Goal: Task Accomplishment & Management: Complete application form

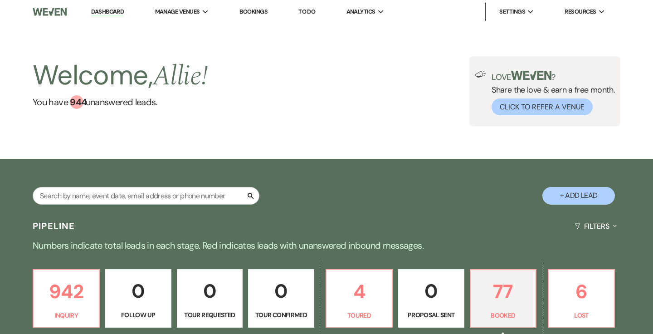
click at [557, 194] on button "+ Add Lead" at bounding box center [578, 196] width 73 height 18
select select "776"
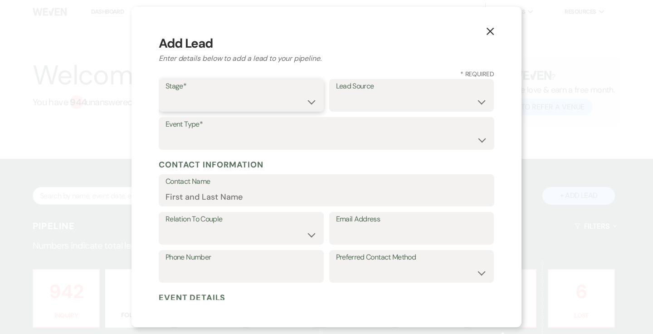
click at [264, 102] on select "Inquiry Follow Up Tour Requested Tour Confirmed Toured Proposal Sent Booked Lost" at bounding box center [240, 102] width 151 height 18
select select "7"
click at [361, 99] on select "Weven Venue Website Instagram Facebook Pinterest Google The Knot Wedding Wire H…" at bounding box center [411, 102] width 151 height 18
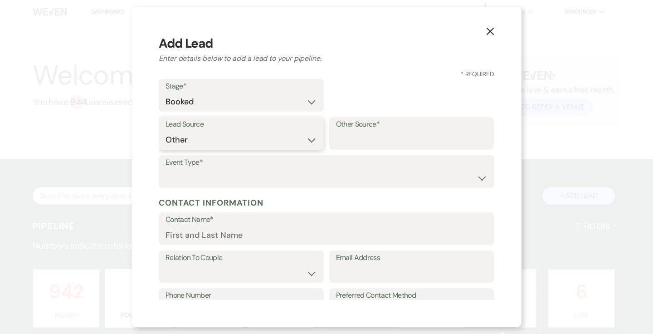
click at [309, 141] on select "Weven Venue Website Instagram Facebook Pinterest Google The Knot Wedding Wire H…" at bounding box center [240, 140] width 151 height 18
select select "1"
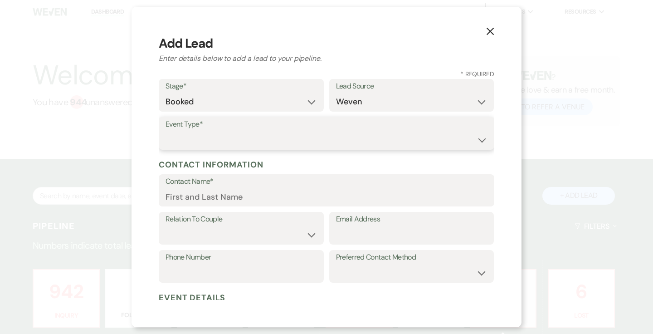
click at [243, 147] on select "Wedding Anniversary Party Baby Shower Bachelorette / Bachelor Party Birthday Pa…" at bounding box center [326, 140] width 322 height 18
select select "1"
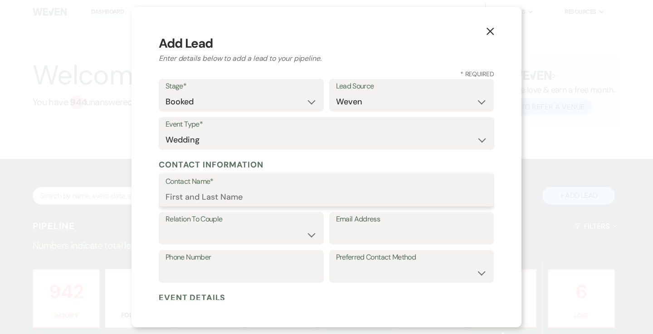
click at [232, 194] on input "Contact Name*" at bounding box center [326, 197] width 322 height 18
paste input "The popup should already have a simple email entry field right above or beside …"
paste input "Graziaplene"
type input "[PERSON_NAME]"
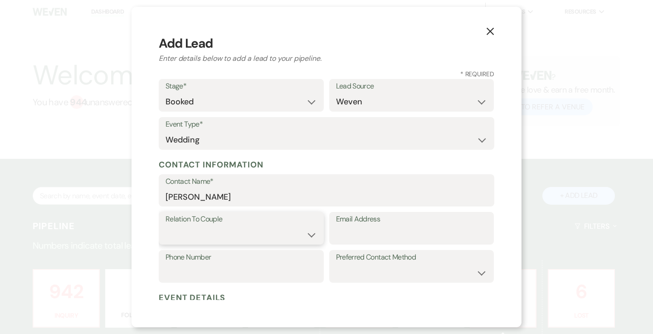
click at [239, 230] on select "Couple Planner Parent of Couple Family Member Friend Other" at bounding box center [240, 235] width 151 height 18
select select "1"
click at [350, 230] on input "Email Address" at bounding box center [411, 235] width 151 height 18
paste input "[EMAIL_ADDRESS][DOMAIN_NAME]"
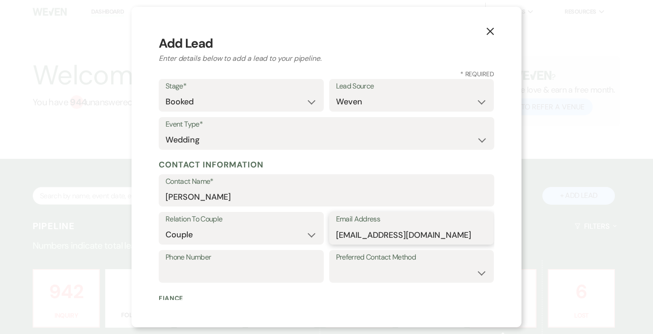
type input "[EMAIL_ADDRESS][DOMAIN_NAME]"
click at [265, 283] on div "Phone Number Preferred Contact Method Email Phone Text" at bounding box center [327, 269] width 336 height 38
click at [262, 278] on input "Phone Number" at bounding box center [240, 273] width 151 height 18
type input "7272078354"
click at [347, 272] on select "Email Phone Text" at bounding box center [411, 273] width 151 height 18
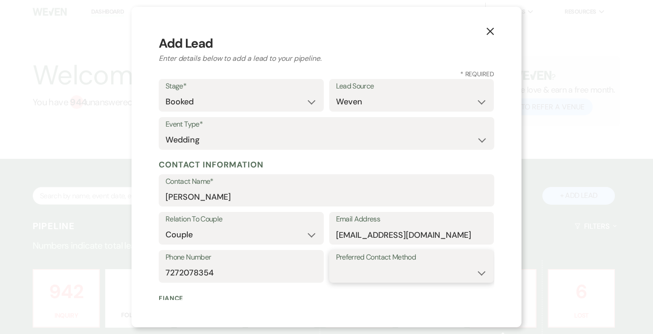
select select "email"
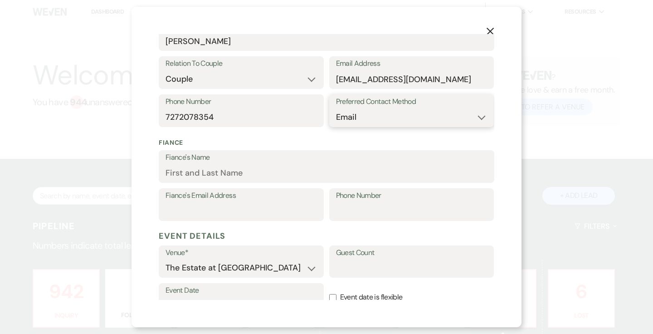
scroll to position [183, 0]
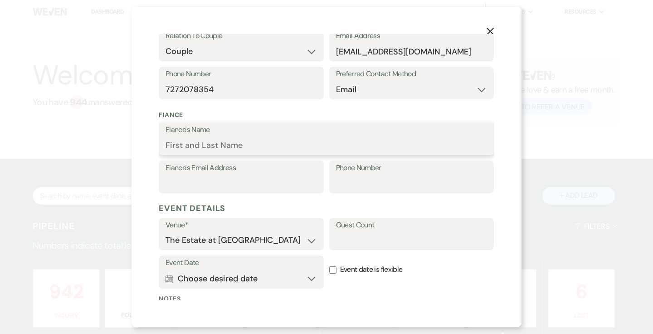
click at [287, 141] on input "Fiance's Name" at bounding box center [326, 145] width 322 height 18
type input "[PERSON_NAME]"
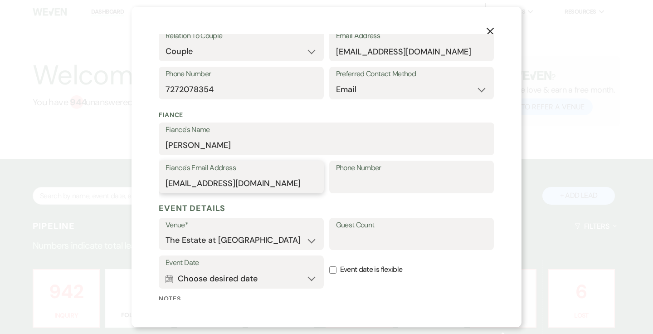
type input "[EMAIL_ADDRESS][DOMAIN_NAME]"
type input "7277773693"
click at [361, 242] on input "Guest Count" at bounding box center [411, 240] width 151 height 18
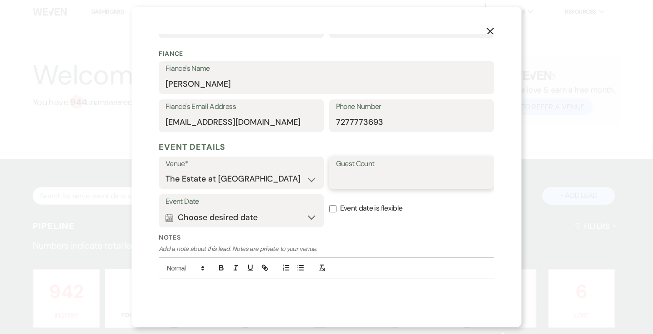
scroll to position [258, 0]
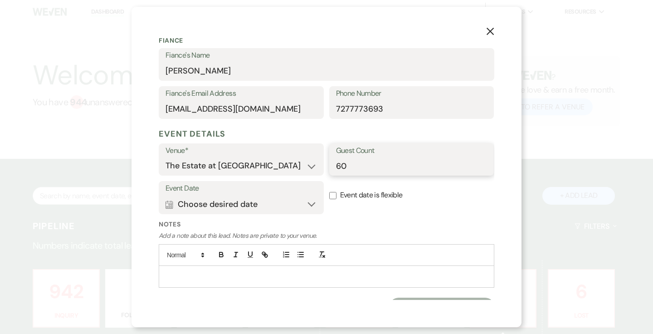
type input "60"
click at [311, 202] on button "Calendar Choose desired date Expand" at bounding box center [240, 204] width 151 height 18
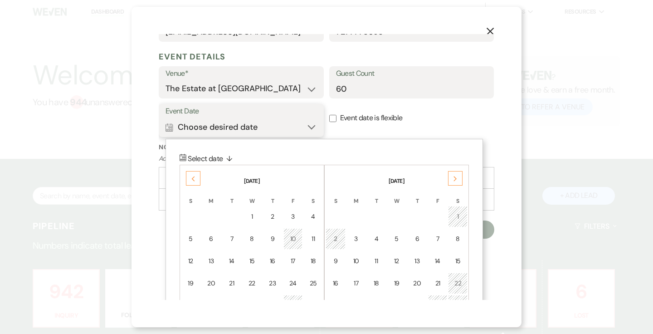
scroll to position [361, 0]
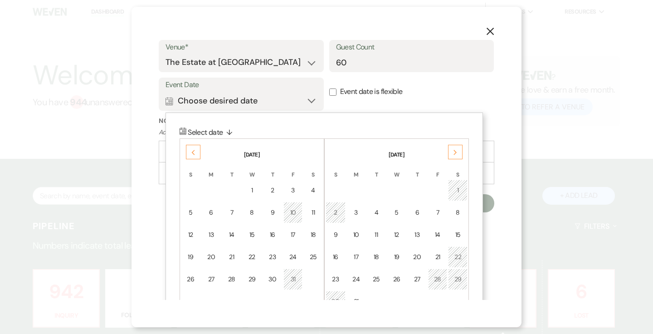
click at [197, 151] on div "Previous" at bounding box center [193, 152] width 15 height 15
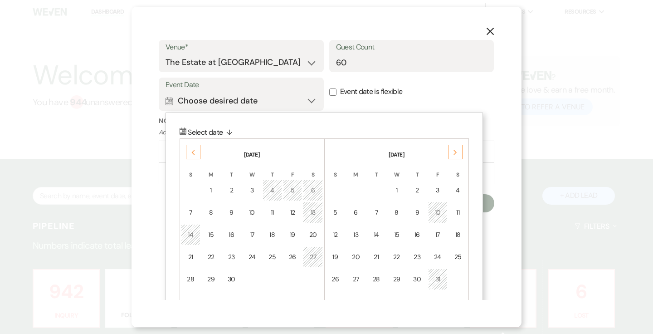
click at [197, 151] on div "Previous" at bounding box center [193, 152] width 15 height 15
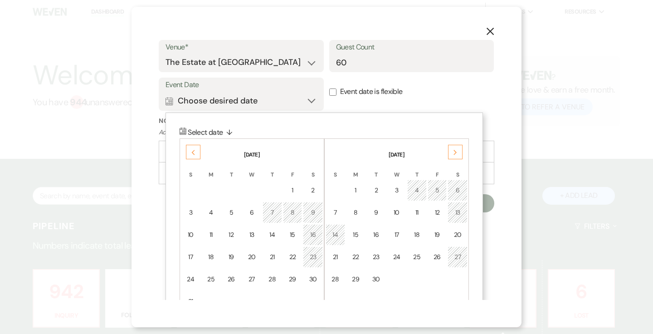
click at [197, 151] on div "Previous" at bounding box center [193, 152] width 15 height 15
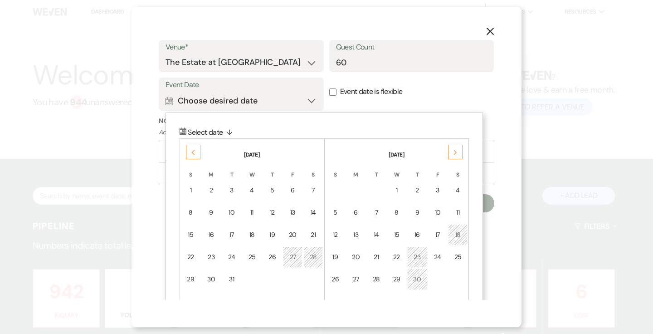
click at [197, 151] on div "Previous" at bounding box center [193, 152] width 15 height 15
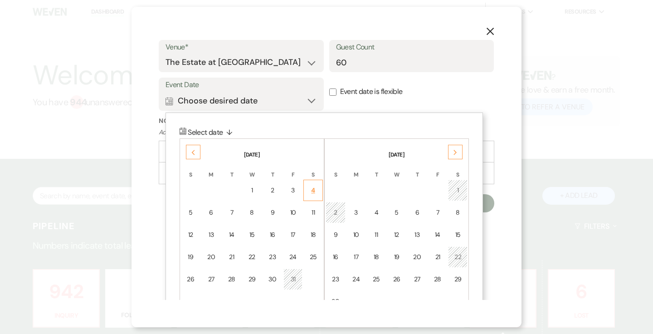
click at [311, 189] on div "4" at bounding box center [313, 190] width 8 height 10
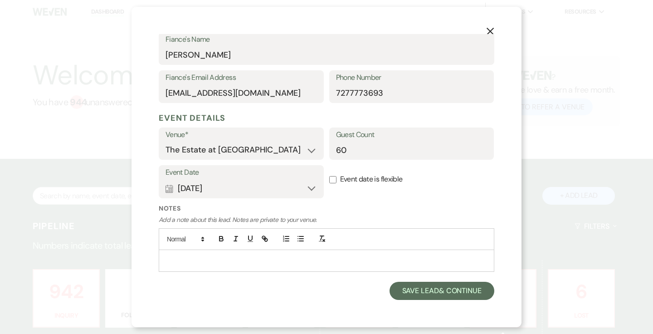
scroll to position [273, 0]
click at [399, 294] on button "Save Lead & Continue" at bounding box center [441, 291] width 105 height 18
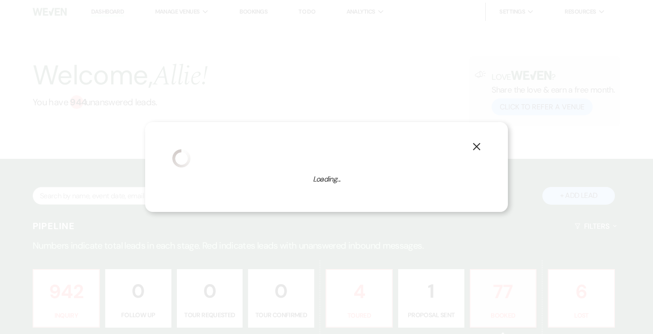
select select "1"
select select "776"
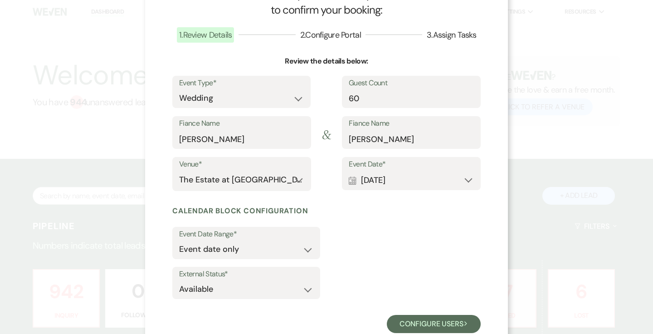
scroll to position [67, 0]
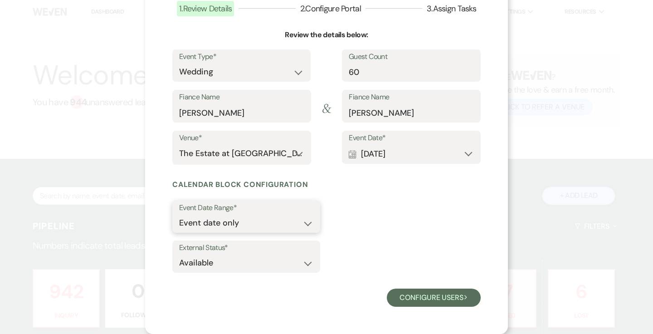
click at [308, 216] on select "Event date only Event date and" at bounding box center [246, 223] width 134 height 18
click at [278, 224] on select "Event date only Event date and" at bounding box center [246, 223] width 134 height 18
select select "eventDateAnd"
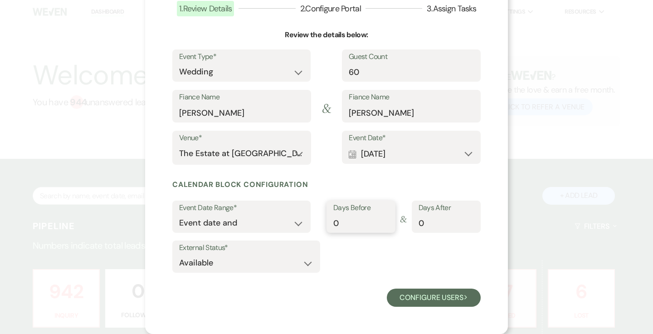
click at [350, 224] on input "0" at bounding box center [360, 223] width 55 height 18
type input "1"
click at [445, 224] on input "0" at bounding box center [445, 223] width 55 height 18
type input "1"
click at [289, 265] on select "Available Unavailable" at bounding box center [246, 263] width 134 height 18
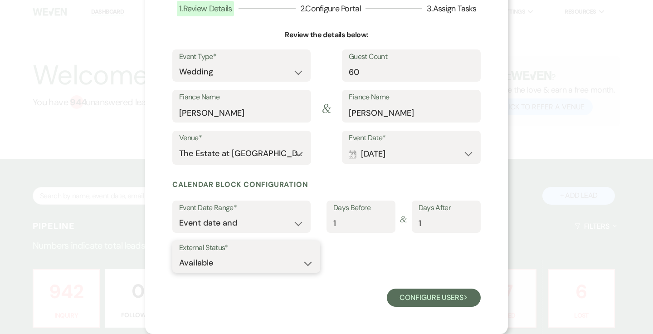
select select "false"
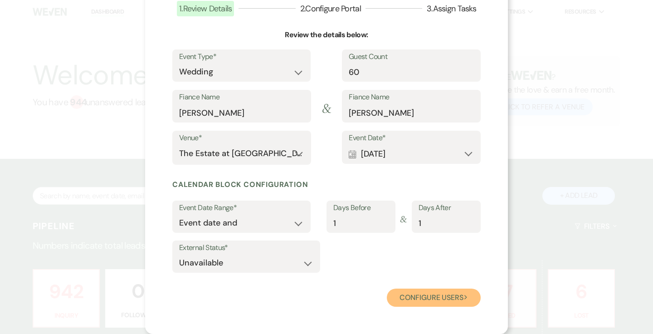
click at [411, 293] on button "Configure users Next" at bounding box center [434, 297] width 94 height 18
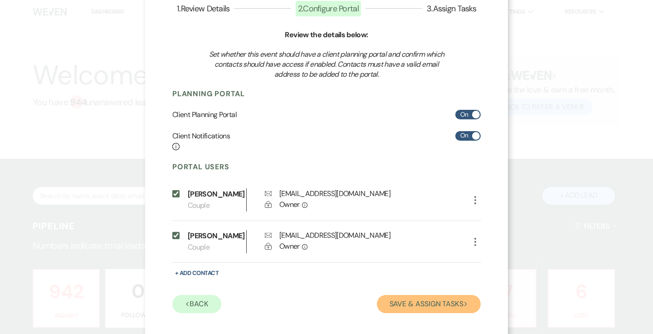
click at [413, 313] on button "Save & Assign Tasks Next" at bounding box center [429, 304] width 104 height 18
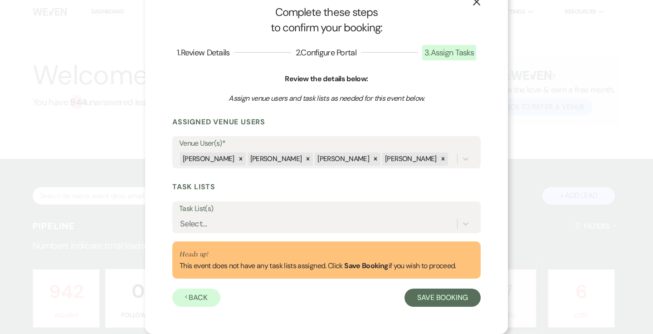
scroll to position [23, 0]
click at [421, 299] on button "Save Booking" at bounding box center [442, 297] width 76 height 18
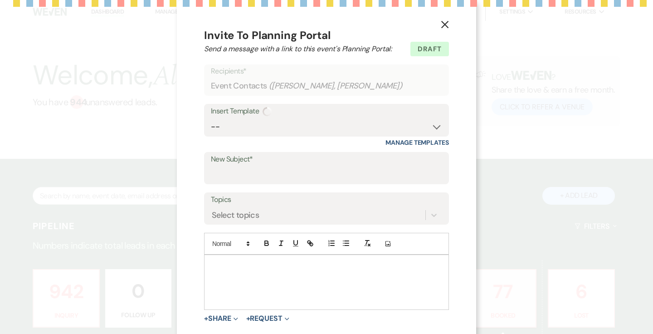
select select "14"
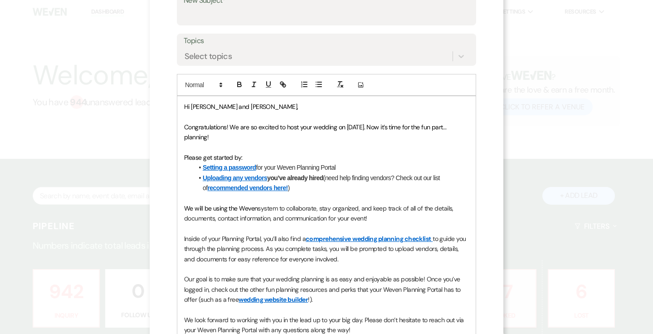
scroll to position [169, 0]
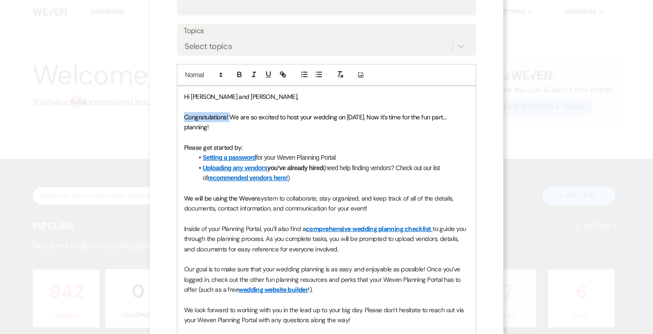
drag, startPoint x: 229, startPoint y: 116, endPoint x: 183, endPoint y: 116, distance: 45.8
click at [183, 116] on div "Hi Grace and Chris, Congratulations! We are so excited to host your wedding on …" at bounding box center [326, 223] width 298 height 275
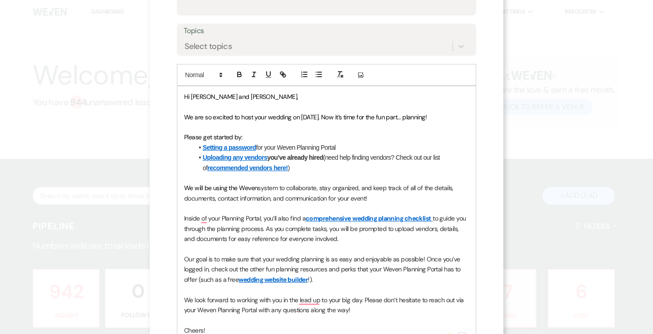
drag, startPoint x: 449, startPoint y: 116, endPoint x: 337, endPoint y: 116, distance: 112.4
click at [337, 116] on p "We are so excited to host your wedding on 10/04/2025. Now it’s time for the fun…" at bounding box center [326, 117] width 285 height 10
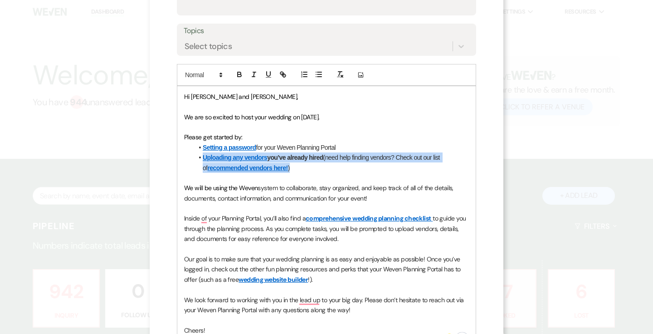
drag, startPoint x: 297, startPoint y: 167, endPoint x: 198, endPoint y: 160, distance: 100.0
click at [198, 160] on li "Uploading any vendors you’ve already hired (need help finding vendors? Check ou…" at bounding box center [331, 162] width 276 height 20
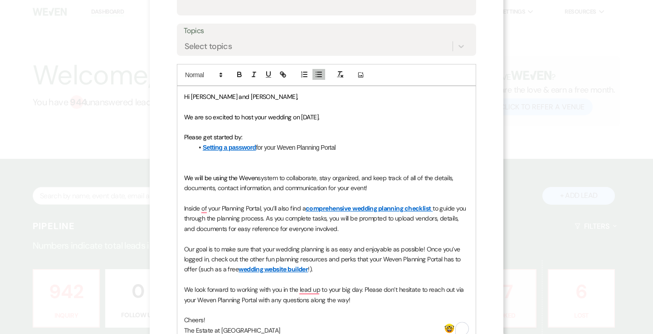
click at [200, 146] on li "Setting a password for your Weven Planning Portal" at bounding box center [331, 147] width 276 height 10
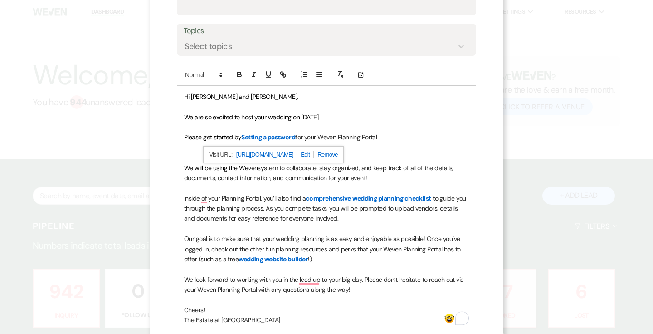
click at [383, 139] on p "Please get started by Setting a password for your Weven Planning Portal" at bounding box center [326, 137] width 285 height 10
click at [349, 136] on span "for your Weven Planning Portal." at bounding box center [336, 137] width 83 height 8
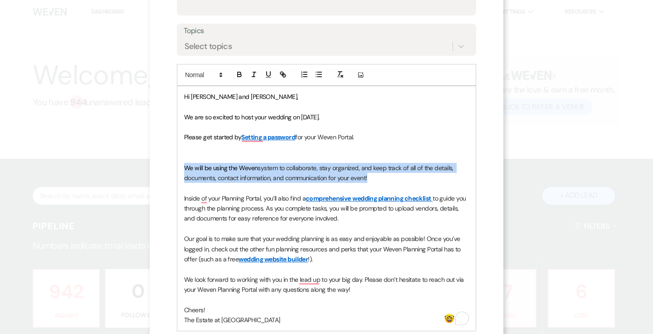
drag, startPoint x: 370, startPoint y: 175, endPoint x: 185, endPoint y: 167, distance: 185.1
click at [185, 167] on p "We will be using the Weven system to collaborate, stay organized, and keep trac…" at bounding box center [326, 173] width 285 height 20
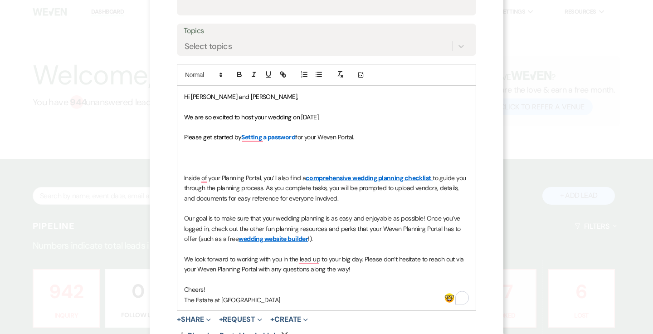
drag, startPoint x: 344, startPoint y: 197, endPoint x: 180, endPoint y: 179, distance: 164.7
click at [180, 179] on div "Hi Grace and Chris, We are so excited to host your wedding on 10/04/2025. Pleas…" at bounding box center [326, 198] width 298 height 224
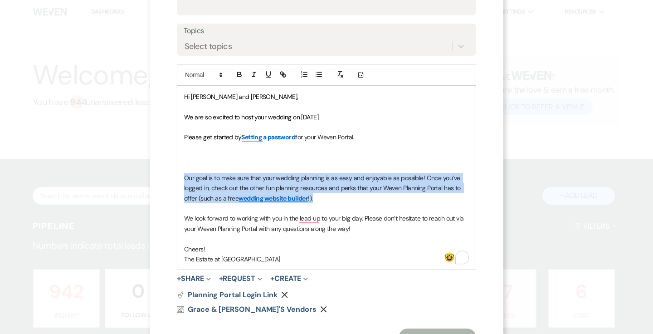
drag, startPoint x: 321, startPoint y: 199, endPoint x: 184, endPoint y: 177, distance: 139.5
click at [183, 177] on div "Hi Grace and Chris, We are so excited to host your wedding on 10/04/2025. Pleas…" at bounding box center [326, 178] width 298 height 184
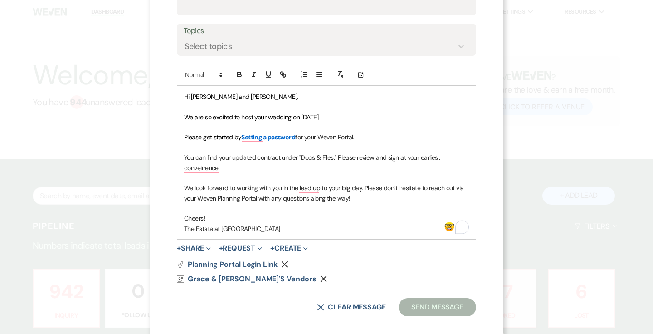
drag, startPoint x: 354, startPoint y: 198, endPoint x: 182, endPoint y: 186, distance: 172.2
click at [182, 186] on div "Hi Grace and Chris, We are so excited to host your wedding on 10/04/2025. Pleas…" at bounding box center [326, 162] width 298 height 153
click at [232, 204] on p "To enrich screen reader interactions, please activate Accessibility in Grammarl…" at bounding box center [326, 208] width 285 height 10
drag, startPoint x: 361, startPoint y: 199, endPoint x: 182, endPoint y: 190, distance: 179.3
click at [182, 190] on div "Hi Grace and Chris, We are so excited to host your wedding on 10/04/2025. Pleas…" at bounding box center [326, 162] width 298 height 153
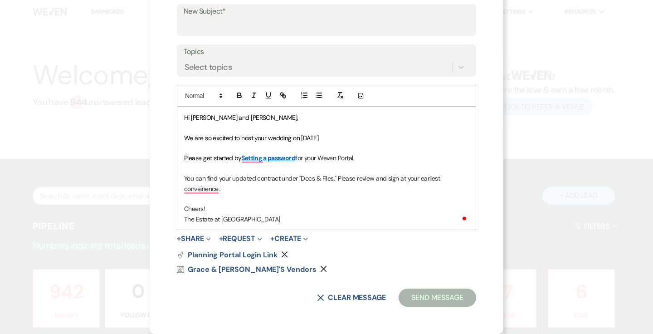
scroll to position [147, 0]
click at [187, 189] on p "You can find your updated contract under "Docs & Files." Please review and sign…" at bounding box center [326, 184] width 285 height 20
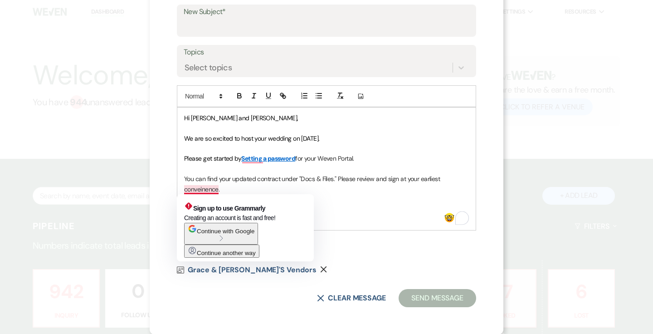
click at [203, 190] on p "You can find your updated contract under "Docs & Files." Please review and sign…" at bounding box center [326, 184] width 285 height 20
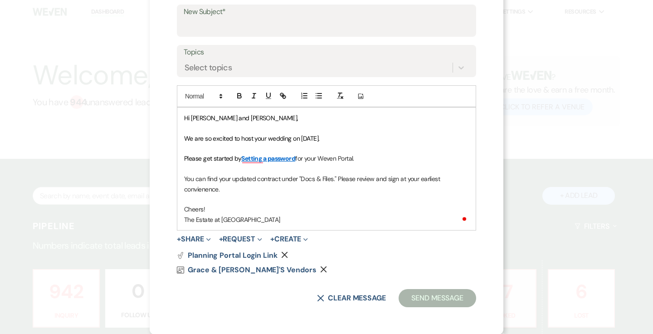
click at [225, 191] on p "You can find your updated contract under "Docs & Files." Please review and sign…" at bounding box center [326, 184] width 285 height 20
click at [209, 206] on p "Cheers!" at bounding box center [326, 209] width 285 height 10
click at [204, 195] on p "To enrich screen reader interactions, please activate Accessibility in Grammarl…" at bounding box center [326, 199] width 285 height 10
click at [204, 192] on p "You can find your updated contract under "Docs & Files." Please review and sign…" at bounding box center [326, 184] width 285 height 20
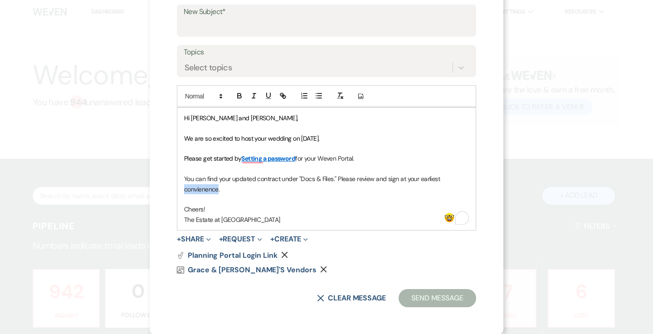
copy p "convienence"
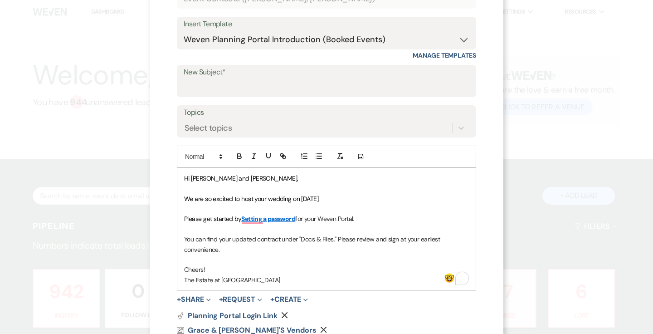
scroll to position [84, 0]
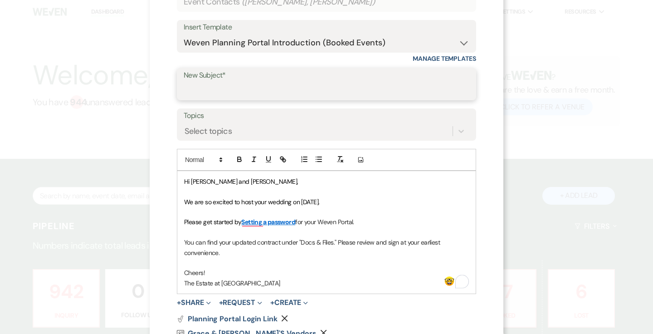
click at [267, 90] on input "New Subject*" at bounding box center [327, 91] width 286 height 18
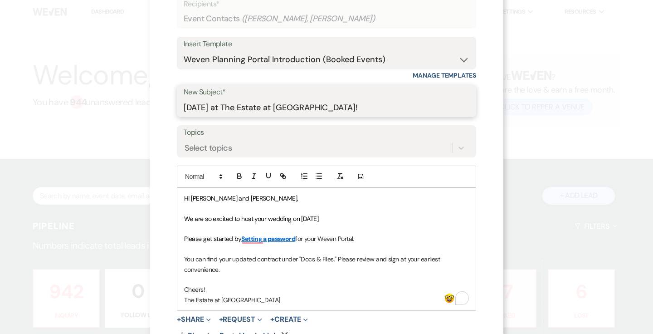
scroll to position [147, 0]
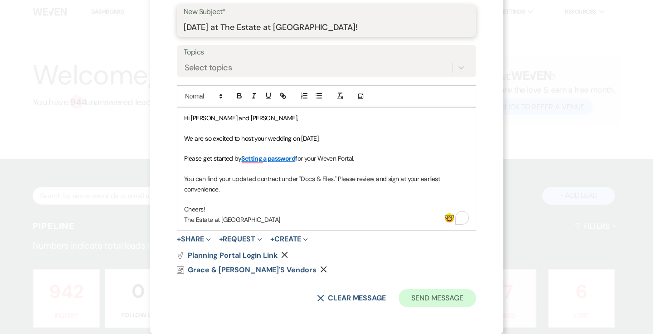
type input "[DATE] at The Estate at [GEOGRAPHIC_DATA]!"
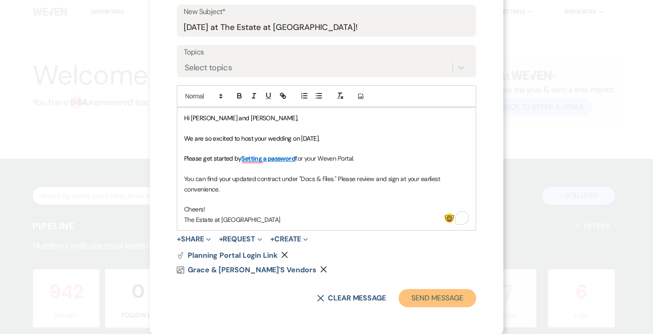
click at [433, 303] on button "Send Message" at bounding box center [438, 298] width 78 height 18
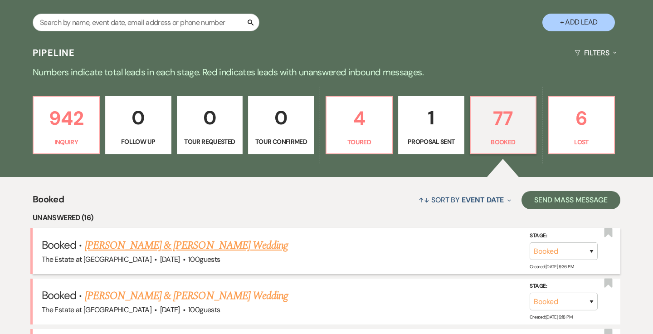
scroll to position [2327, 0]
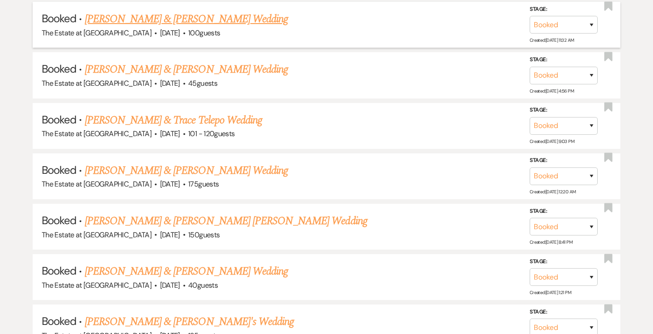
scroll to position [1218, 0]
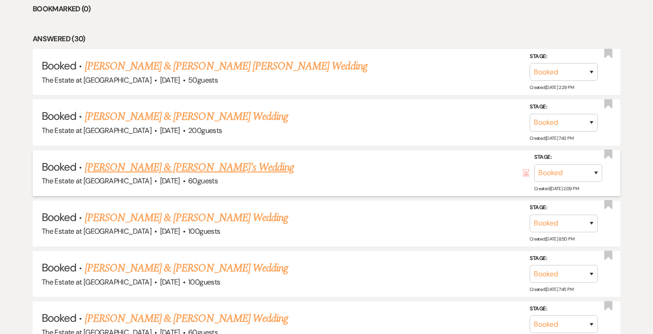
click at [202, 169] on link "[PERSON_NAME] & [PERSON_NAME]'s Wedding" at bounding box center [189, 167] width 209 height 16
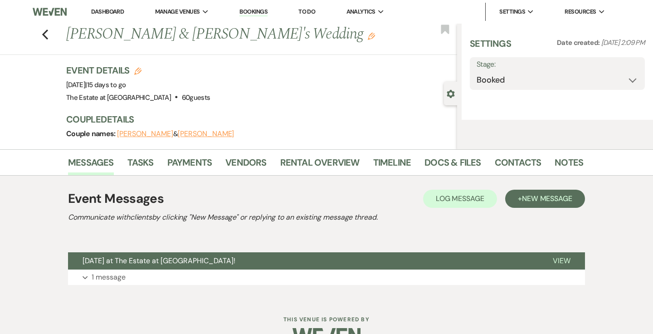
select select "1"
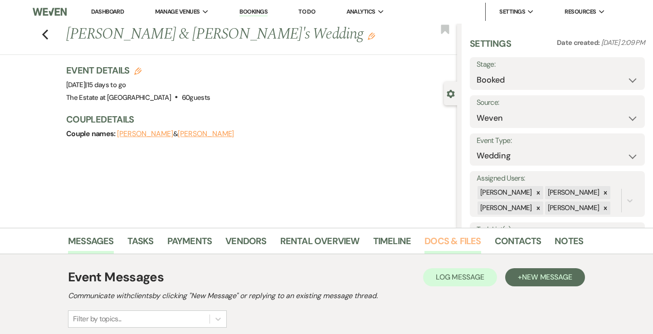
click at [472, 240] on link "Docs & Files" at bounding box center [452, 243] width 56 height 20
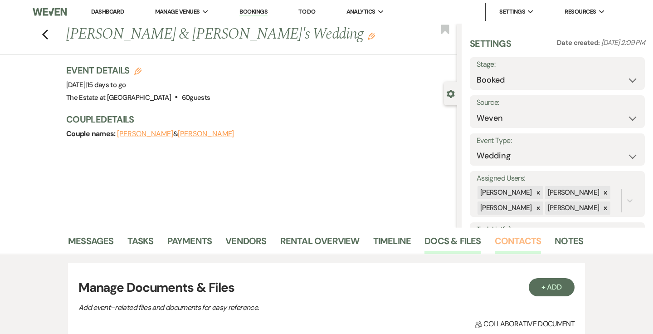
click at [506, 241] on link "Contacts" at bounding box center [518, 243] width 47 height 20
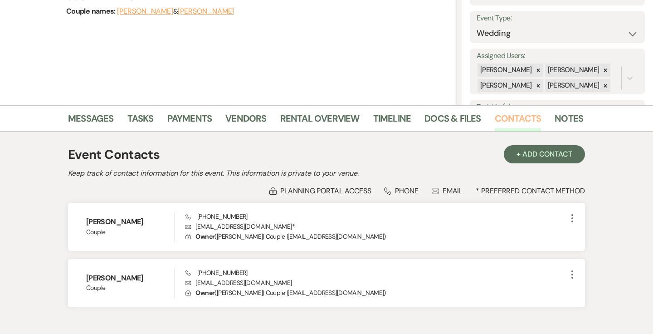
scroll to position [51, 0]
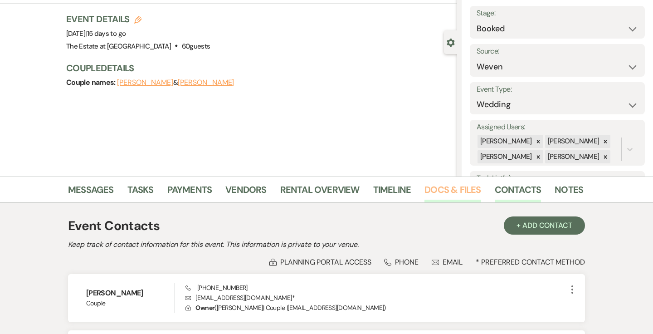
click at [446, 190] on link "Docs & Files" at bounding box center [452, 192] width 56 height 20
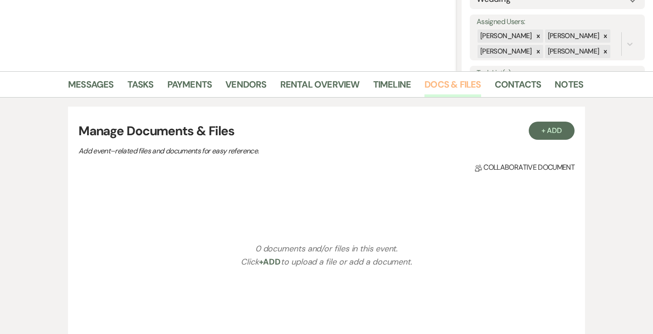
scroll to position [173, 0]
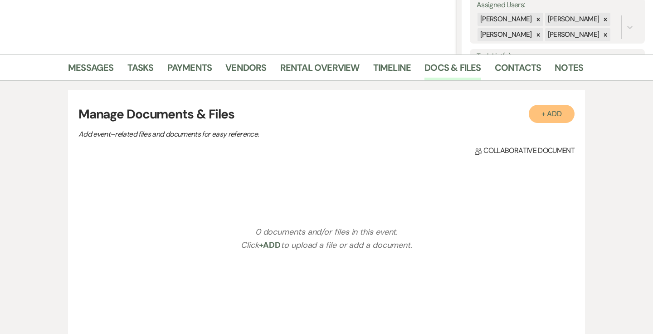
click at [552, 114] on button "+ Add" at bounding box center [552, 114] width 46 height 18
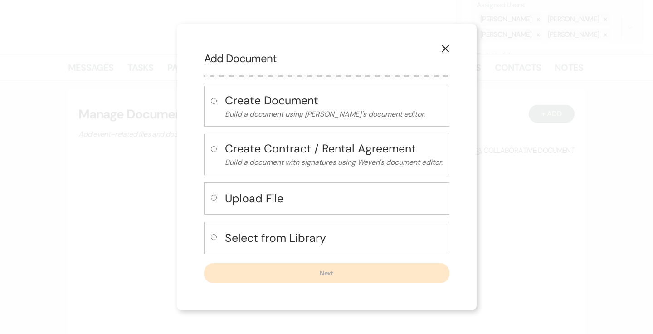
click at [249, 242] on h4 "Select from Library" at bounding box center [334, 238] width 218 height 16
radio input "true"
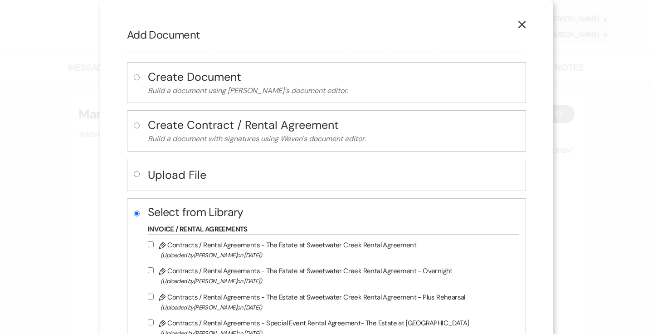
click at [149, 272] on input "Pencil Contracts / Rental Agreements - The Estate at Sweetwater Creek Rental Ag…" at bounding box center [151, 270] width 6 height 6
checkbox input "true"
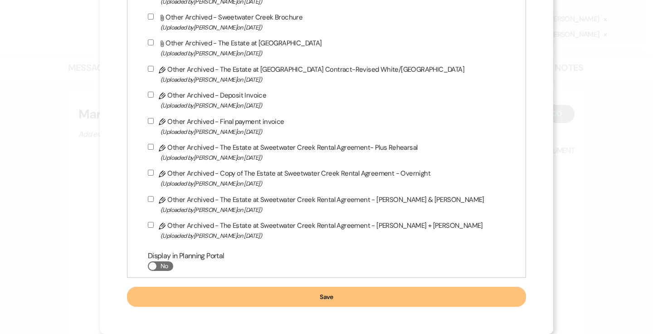
click at [164, 300] on button "Save" at bounding box center [326, 297] width 399 height 20
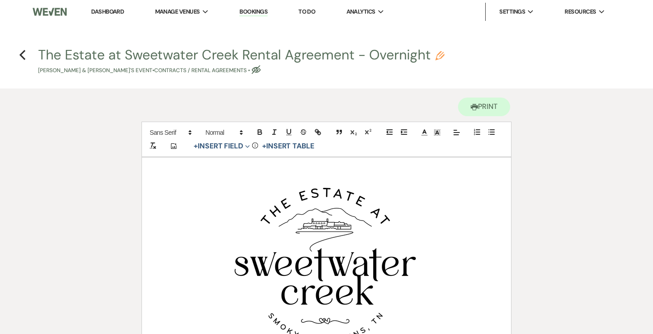
click at [252, 68] on icon "Eye Blocked" at bounding box center [256, 69] width 9 height 9
select select "10"
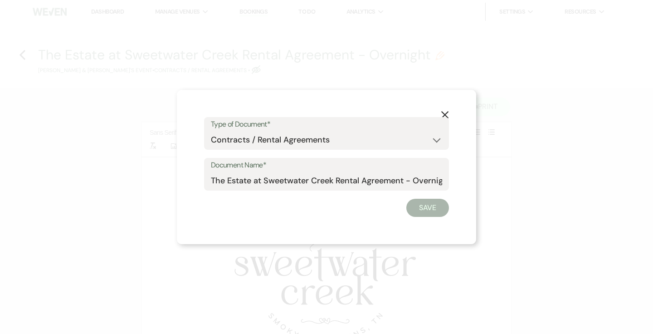
click at [445, 112] on icon "X" at bounding box center [445, 115] width 8 height 8
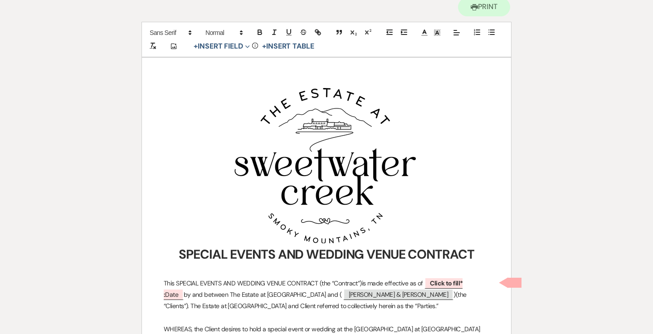
scroll to position [270, 0]
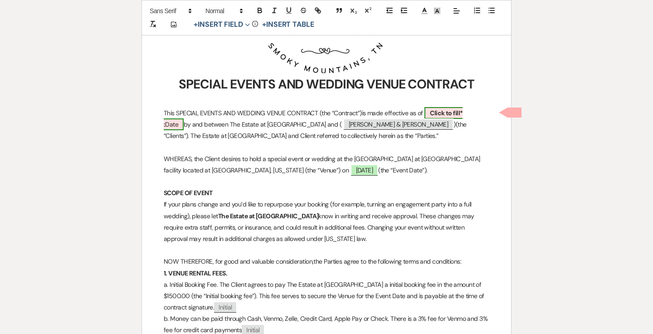
click at [439, 116] on b "Click to fill* :" at bounding box center [313, 118] width 299 height 19
select select "owner"
select select "Date"
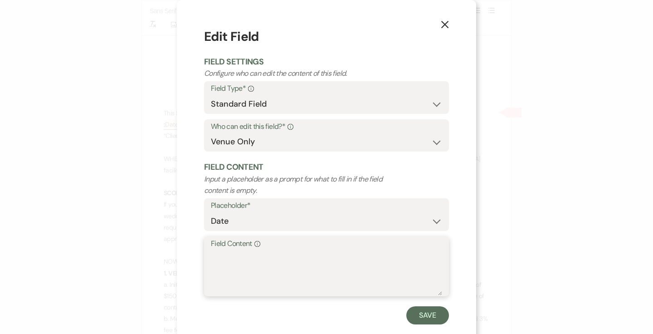
click at [310, 254] on textarea "Field Content Info" at bounding box center [326, 272] width 231 height 45
type textarea "[DATE]"
click at [420, 305] on form "Edit Field Field Settings Configure who can edit the content of this field. Fie…" at bounding box center [326, 175] width 245 height 297
click at [418, 312] on button "Save" at bounding box center [427, 315] width 43 height 18
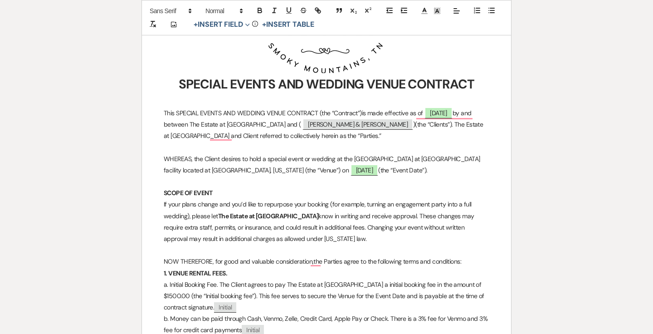
scroll to position [336, 0]
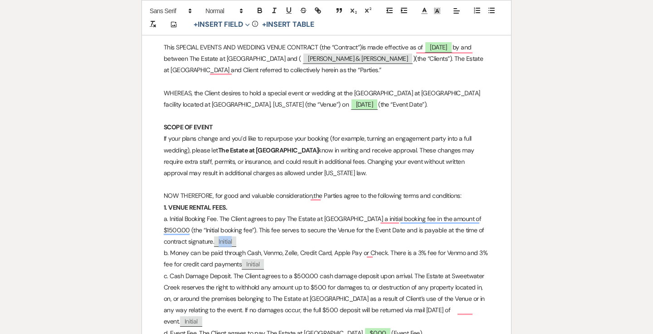
drag, startPoint x: 248, startPoint y: 240, endPoint x: 160, endPoint y: 217, distance: 90.1
drag, startPoint x: 245, startPoint y: 241, endPoint x: 180, endPoint y: 233, distance: 65.9
click at [180, 233] on p "a. Initial Booking Fee. The Client agrees to pay The Estate at [GEOGRAPHIC_DATA…" at bounding box center [327, 230] width 326 height 34
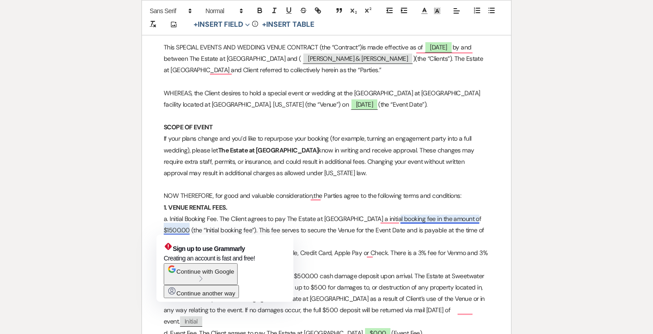
click at [279, 216] on p "a. Initial Booking Fee. The Client agrees to pay The Estate at [GEOGRAPHIC_DATA…" at bounding box center [327, 230] width 326 height 34
drag, startPoint x: 224, startPoint y: 242, endPoint x: 162, endPoint y: 223, distance: 65.4
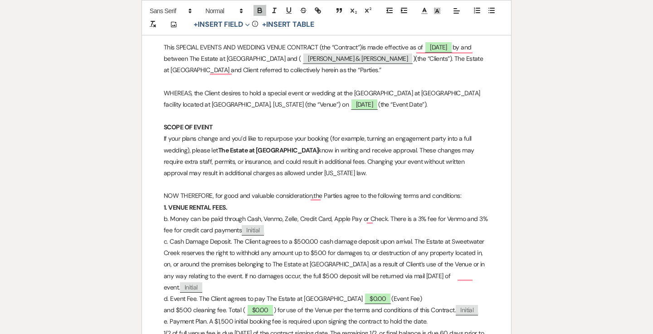
click at [174, 217] on p "b. Money can be paid through Cash, Venmo, Zelle, Credit Card, Apple Pay or Chec…" at bounding box center [327, 224] width 326 height 23
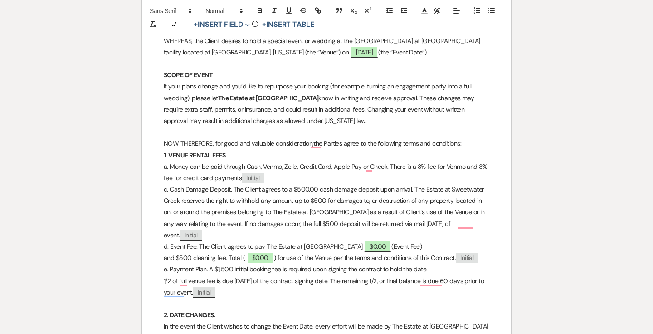
scroll to position [389, 0]
drag, startPoint x: 280, startPoint y: 256, endPoint x: 160, endPoint y: 257, distance: 119.2
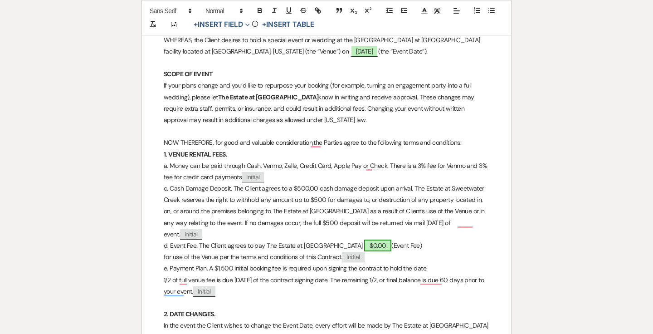
click at [376, 247] on span "$0.00" at bounding box center [377, 245] width 27 height 12
select select "owner"
select select "Number"
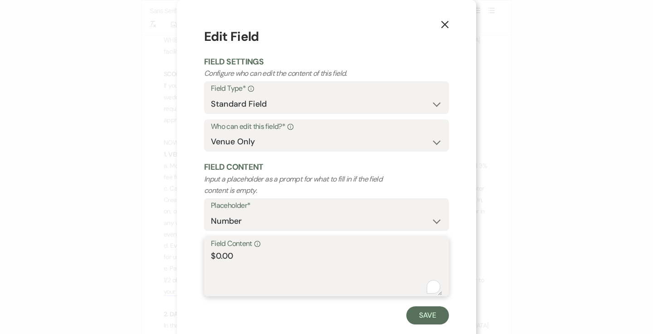
click at [296, 257] on textarea "$0.00" at bounding box center [326, 272] width 231 height 45
type textarea "$2700"
click at [429, 315] on button "Save" at bounding box center [427, 315] width 43 height 18
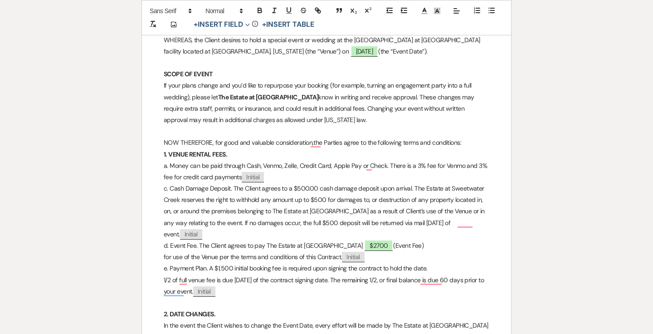
click at [173, 189] on p "c. Cash Damage Deposit. The Client agrees to a $500.00 cash damage deposit upon…" at bounding box center [327, 211] width 326 height 57
click at [174, 244] on p "d. Event Fee. The Client agrees to pay The Estate at [GEOGRAPHIC_DATA] $2700 (E…" at bounding box center [327, 245] width 326 height 11
click at [174, 267] on p "e. Payment Plan. A $1,500 initial booking fee is required upon signing the cont…" at bounding box center [327, 268] width 326 height 11
drag, startPoint x: 251, startPoint y: 291, endPoint x: 165, endPoint y: 267, distance: 88.8
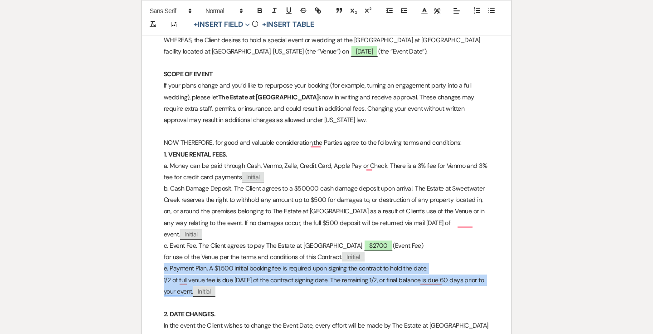
drag, startPoint x: 165, startPoint y: 267, endPoint x: 261, endPoint y: 292, distance: 98.9
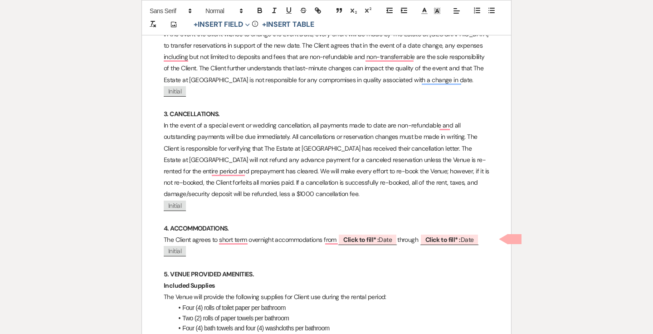
scroll to position [647, 0]
click at [379, 240] on b "Click to fill* :" at bounding box center [360, 238] width 35 height 8
select select "owner"
select select "Date"
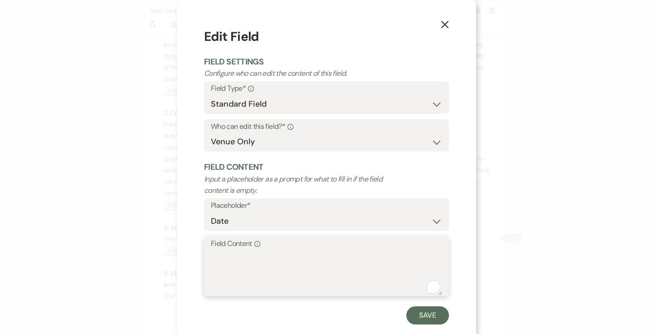
click at [311, 274] on textarea "Field Content Info" at bounding box center [326, 272] width 231 height 45
type textarea "[DATE]"
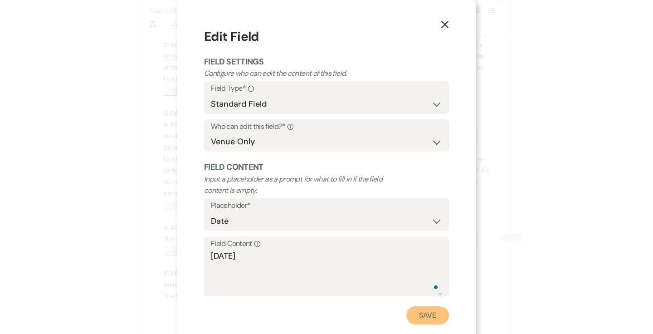
click at [444, 315] on button "Save" at bounding box center [427, 315] width 43 height 18
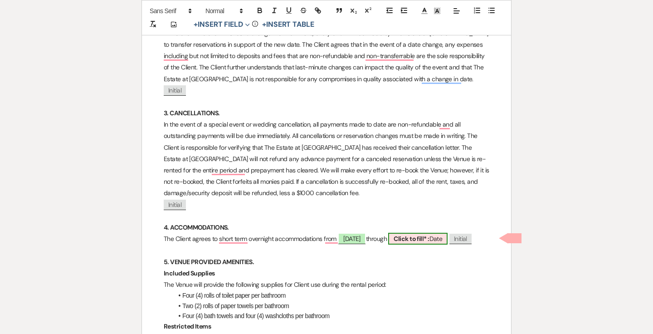
click at [423, 240] on b "Click to fill* :" at bounding box center [411, 238] width 35 height 8
select select "owner"
select select "Date"
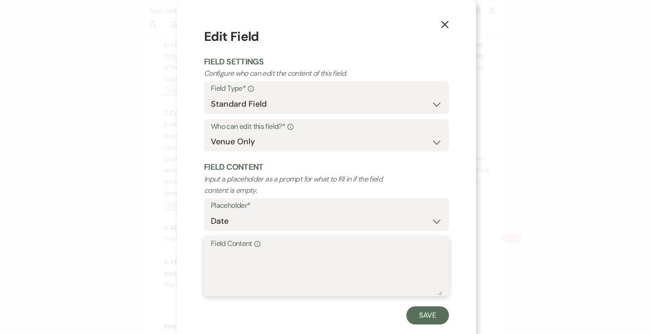
click at [333, 278] on textarea "Field Content Info" at bounding box center [326, 272] width 231 height 45
type textarea "[DATE]"
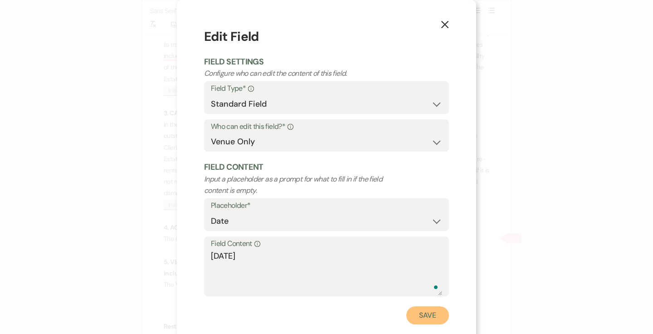
click at [435, 316] on button "Save" at bounding box center [427, 315] width 43 height 18
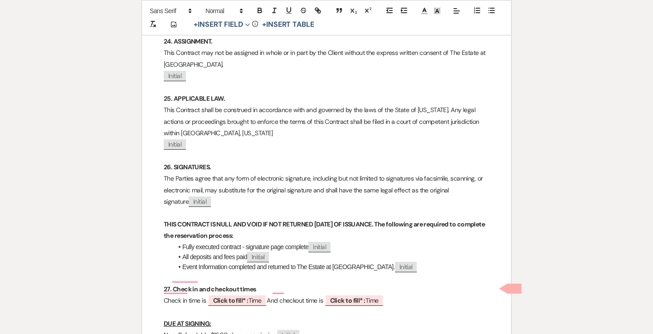
scroll to position [4009, 0]
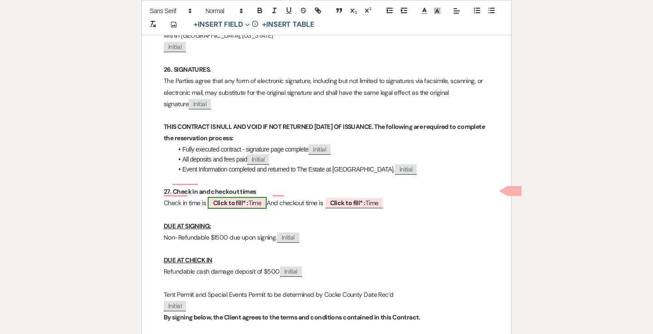
click at [253, 197] on span "Click to fill* : Time" at bounding box center [237, 203] width 59 height 12
select select "owner"
select select "Time"
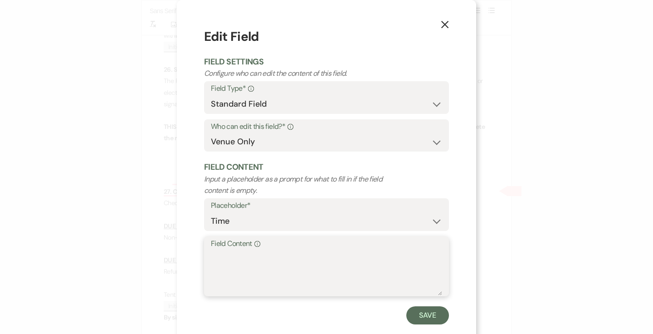
click at [273, 261] on textarea "Field Content Info" at bounding box center [326, 272] width 231 height 45
type textarea "2PM [DATE]"
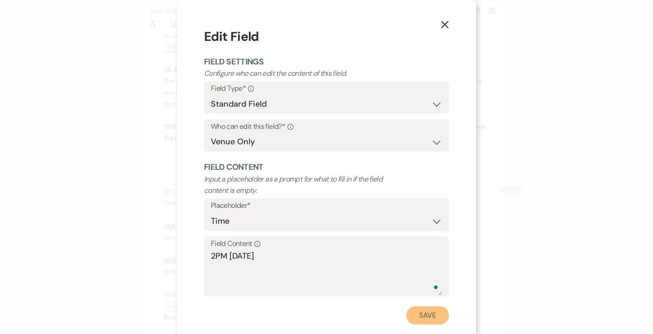
click at [418, 313] on button "Save" at bounding box center [427, 315] width 43 height 18
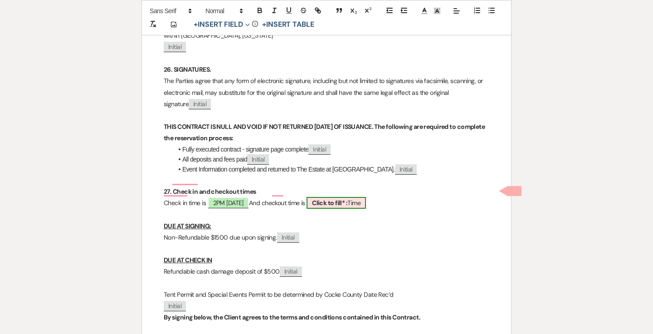
click at [347, 199] on b "Click to fill* :" at bounding box center [329, 203] width 35 height 8
select select "owner"
select select "Time"
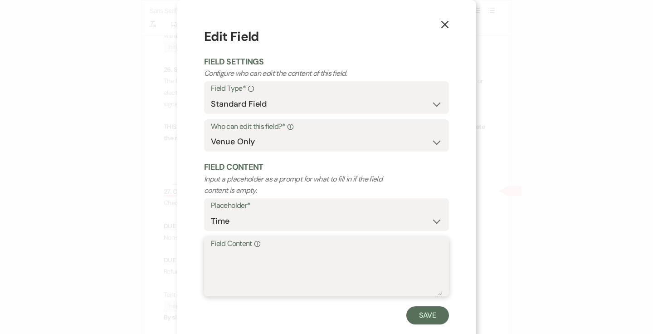
click at [258, 261] on textarea "Field Content Info" at bounding box center [326, 272] width 231 height 45
type textarea "11AM [DATE]"
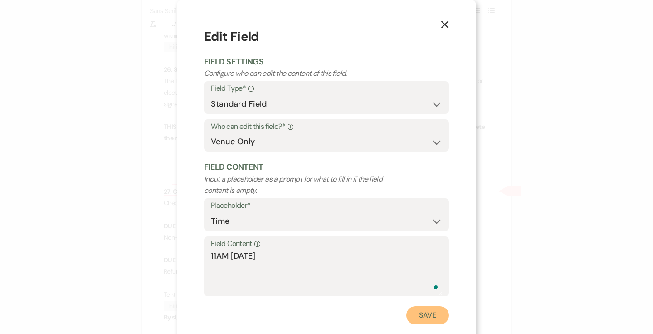
click at [421, 314] on button "Save" at bounding box center [427, 315] width 43 height 18
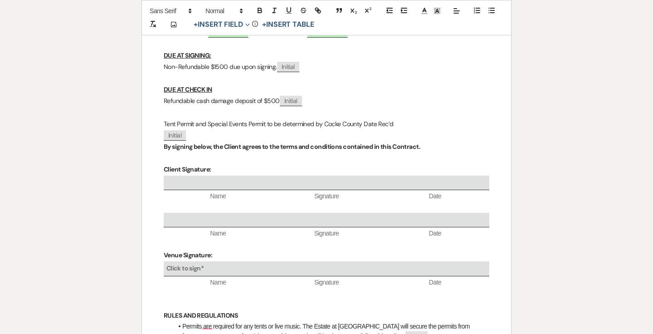
scroll to position [4022, 0]
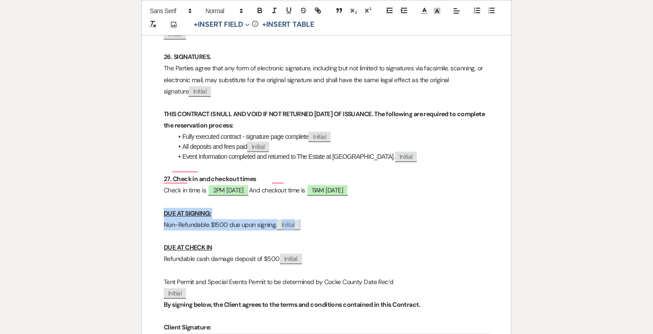
drag, startPoint x: 313, startPoint y: 216, endPoint x: 160, endPoint y: 201, distance: 153.5
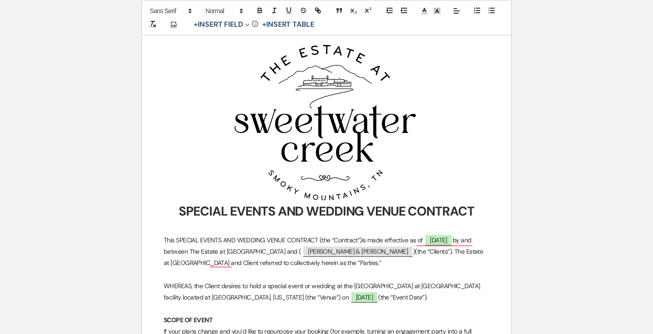
scroll to position [0, 0]
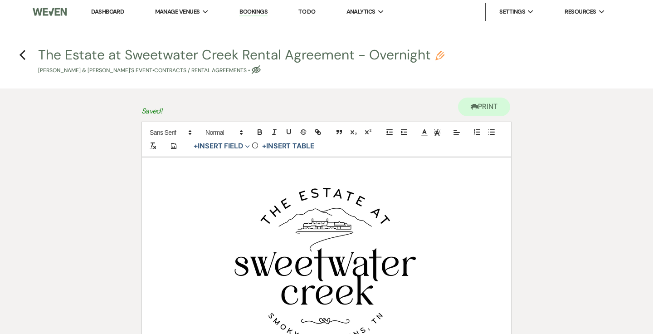
click at [252, 68] on use "button" at bounding box center [256, 69] width 9 height 9
select select "10"
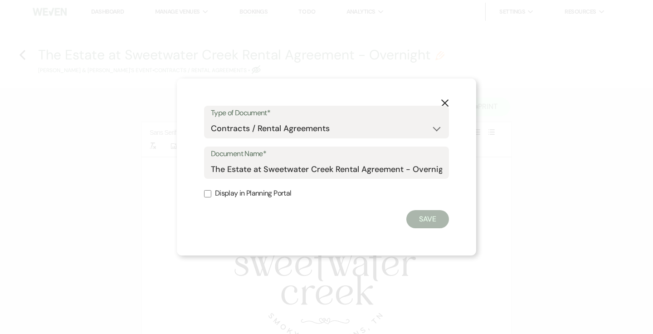
click at [256, 191] on label "Display in Planning Portal" at bounding box center [326, 193] width 245 height 13
click at [211, 191] on input "Display in Planning Portal" at bounding box center [207, 193] width 7 height 7
checkbox input "true"
click at [435, 215] on button "Save" at bounding box center [427, 219] width 43 height 18
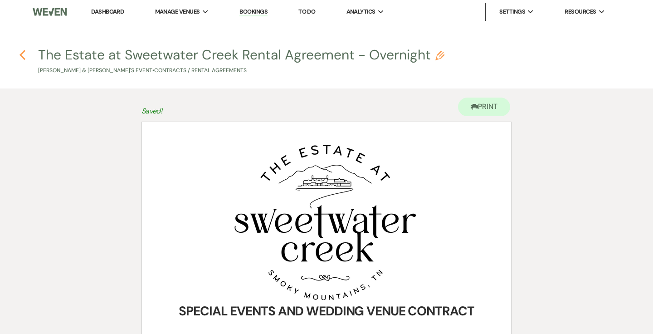
click at [23, 55] on icon "Previous" at bounding box center [22, 54] width 7 height 11
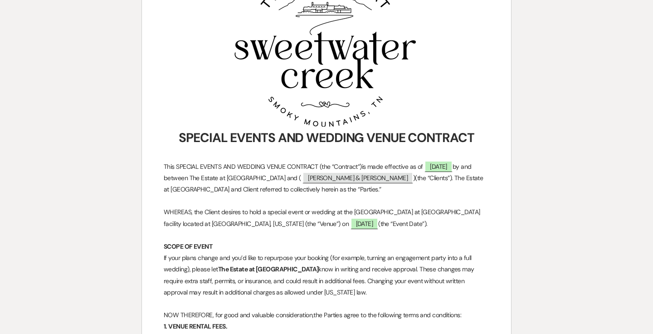
select select "1"
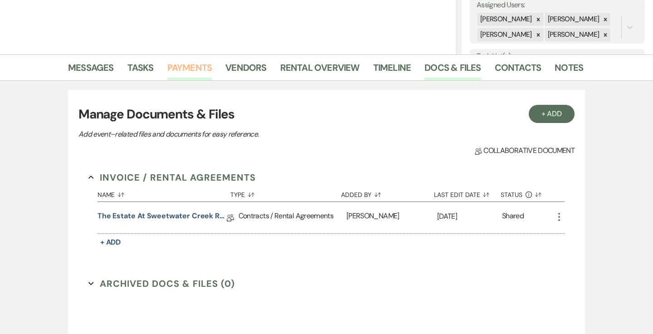
click at [196, 68] on link "Payments" at bounding box center [189, 70] width 45 height 20
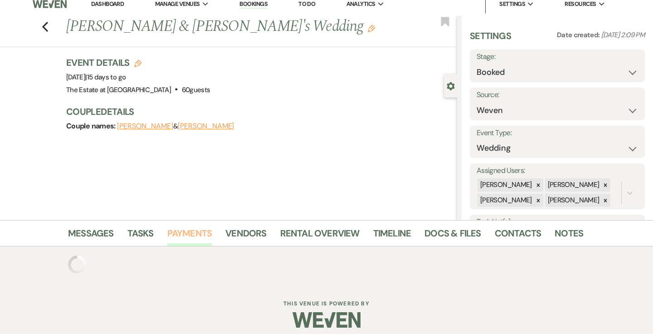
scroll to position [61, 0]
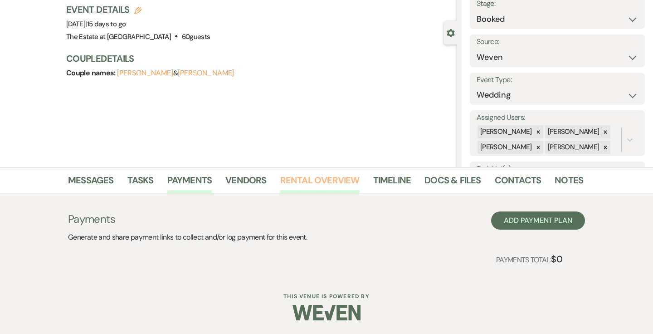
click at [348, 185] on link "Rental Overview" at bounding box center [319, 183] width 79 height 20
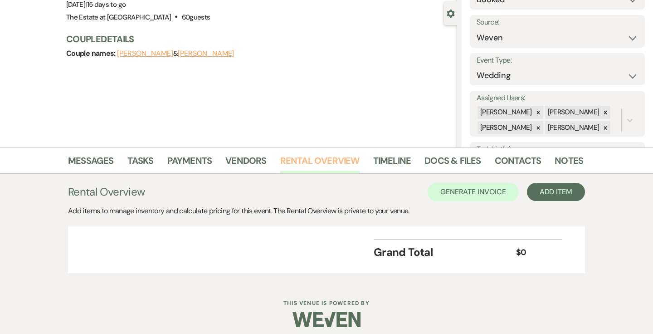
scroll to position [87, 0]
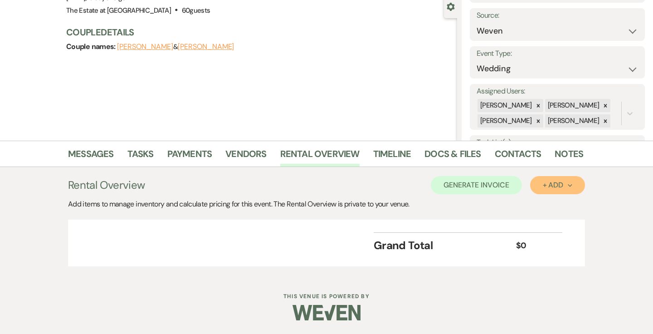
click at [556, 184] on div "+ Add Next" at bounding box center [557, 184] width 29 height 7
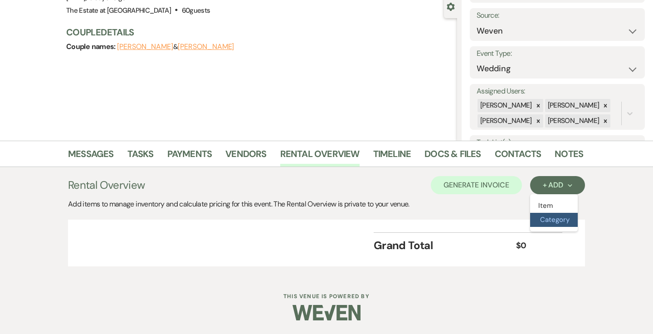
click at [549, 220] on button "Category" at bounding box center [554, 220] width 48 height 14
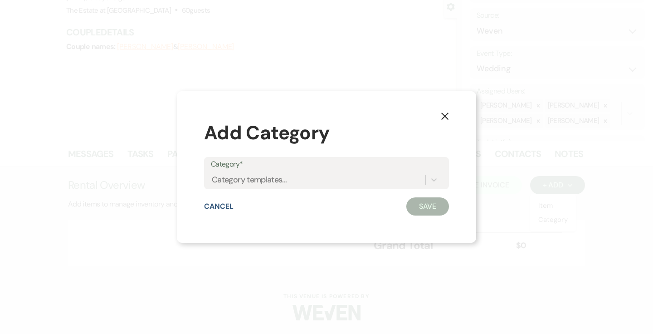
click at [395, 165] on label "Category*" at bounding box center [326, 164] width 231 height 13
click at [213, 173] on input "Category*" at bounding box center [212, 179] width 1 height 12
click at [317, 180] on div "Category templates..." at bounding box center [318, 179] width 214 height 16
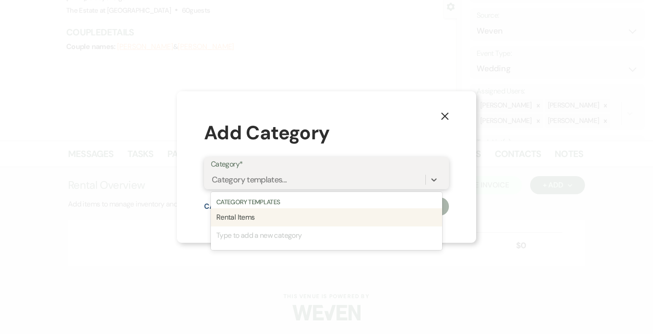
click at [301, 212] on div "Rental Items" at bounding box center [326, 217] width 231 height 18
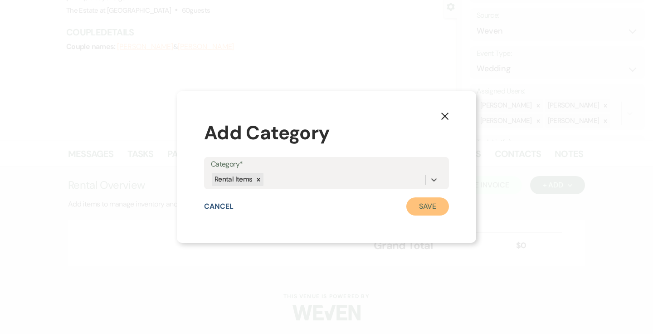
click at [415, 205] on button "Save" at bounding box center [427, 206] width 43 height 18
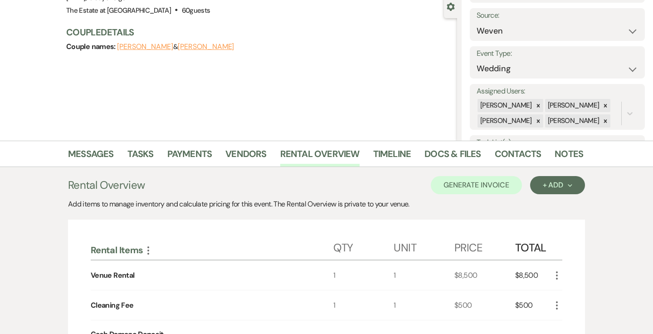
scroll to position [129, 0]
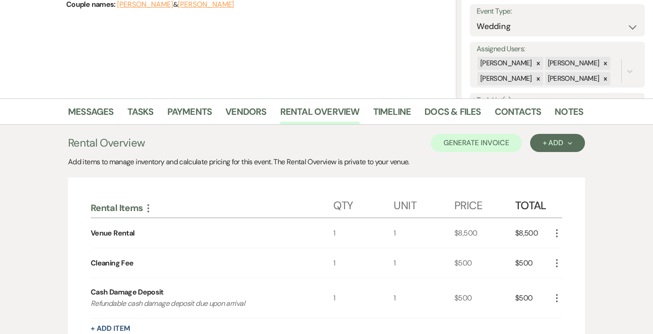
click at [557, 231] on icon "More" at bounding box center [556, 233] width 11 height 11
click at [566, 253] on icon "Pencil" at bounding box center [563, 251] width 5 height 7
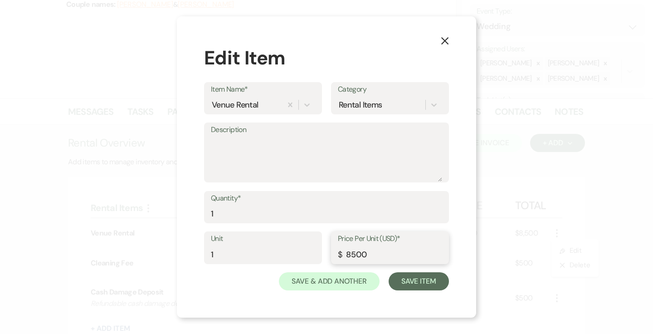
click at [350, 261] on input "8500" at bounding box center [390, 254] width 104 height 18
click at [350, 253] on input "8500" at bounding box center [390, 254] width 104 height 18
type input "2700"
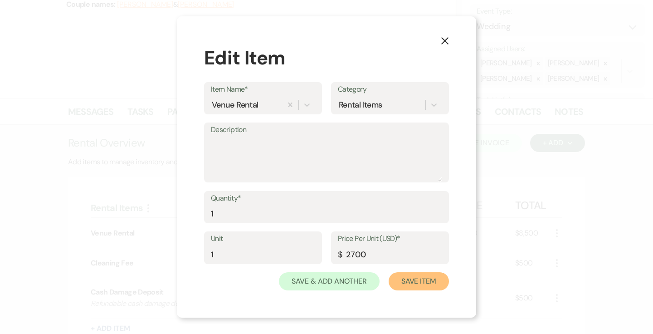
click at [413, 280] on button "Save Item" at bounding box center [419, 281] width 60 height 18
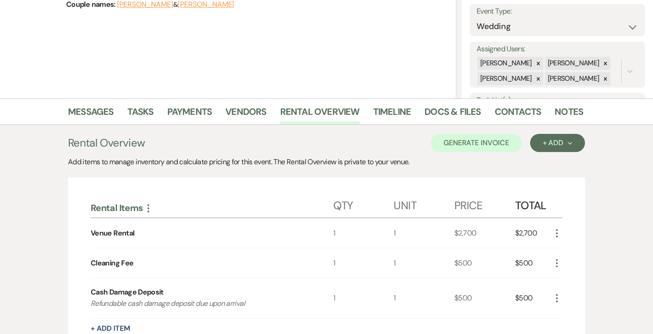
click at [556, 262] on icon "More" at bounding box center [556, 263] width 11 height 11
click at [561, 293] on icon "X" at bounding box center [563, 295] width 5 height 7
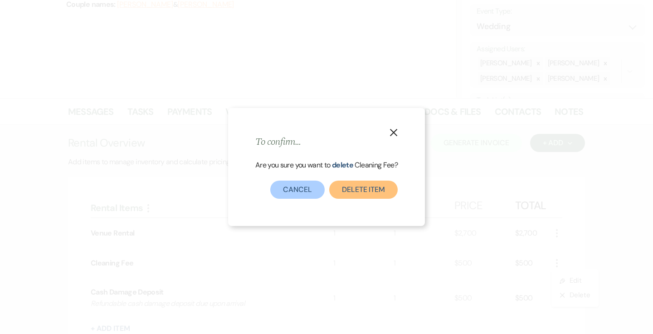
click at [364, 195] on button "Delete Item" at bounding box center [363, 189] width 68 height 18
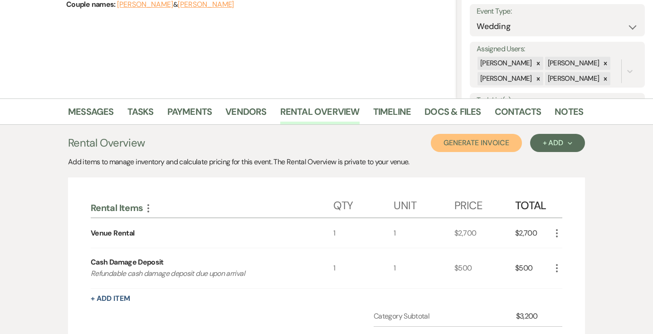
click at [506, 138] on button "Generate Invoice" at bounding box center [476, 143] width 91 height 18
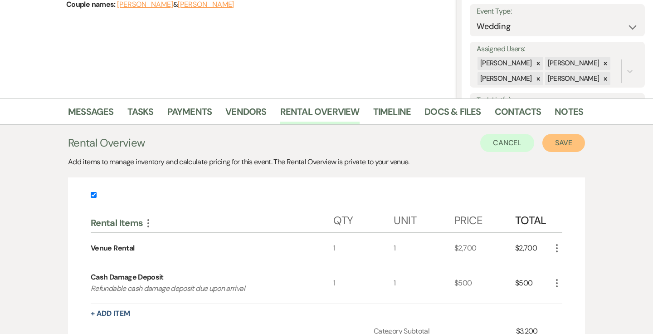
click at [551, 139] on button "Save" at bounding box center [563, 143] width 43 height 18
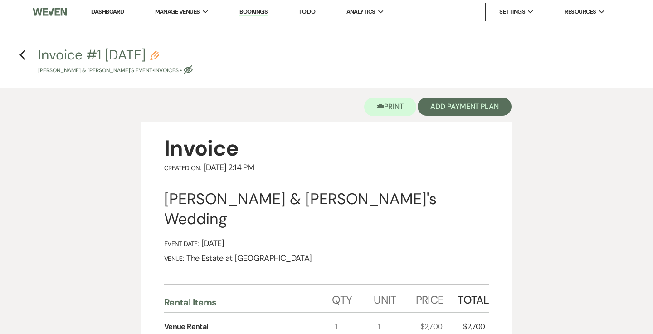
click at [184, 71] on use "button" at bounding box center [188, 69] width 9 height 9
select select "22"
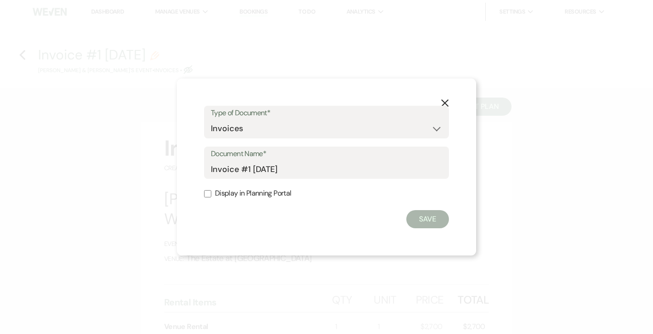
click at [233, 194] on label "Display in Planning Portal" at bounding box center [326, 193] width 245 height 13
click at [211, 194] on input "Display in Planning Portal" at bounding box center [207, 193] width 7 height 7
checkbox input "true"
click at [415, 215] on button "Save" at bounding box center [427, 219] width 43 height 18
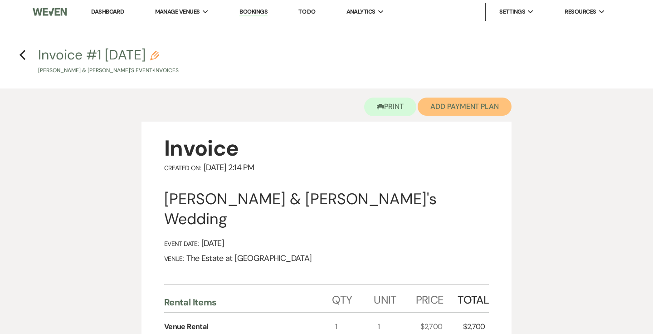
click at [451, 102] on button "Add Payment Plan" at bounding box center [465, 106] width 94 height 18
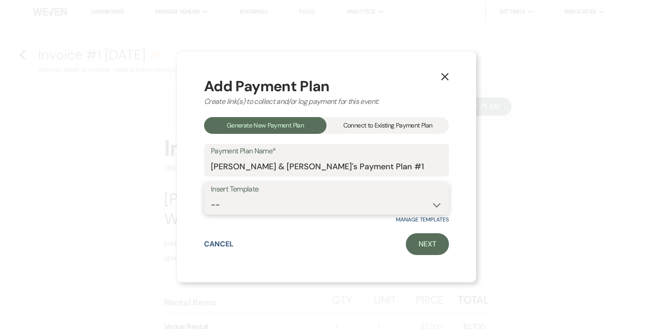
click at [336, 208] on select "-- Payments" at bounding box center [326, 205] width 231 height 18
select select "119"
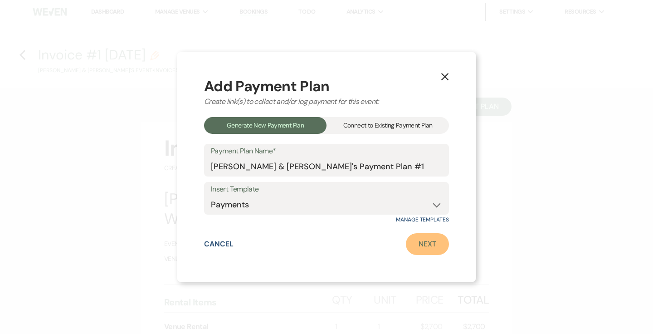
click at [433, 238] on link "Next" at bounding box center [427, 244] width 43 height 22
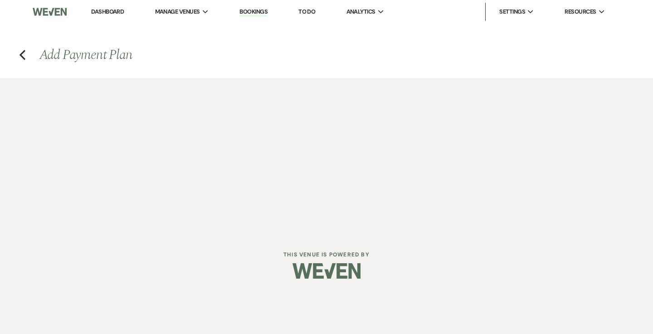
select select "28813"
select select "2"
select select "flat"
select select "true"
select select "both"
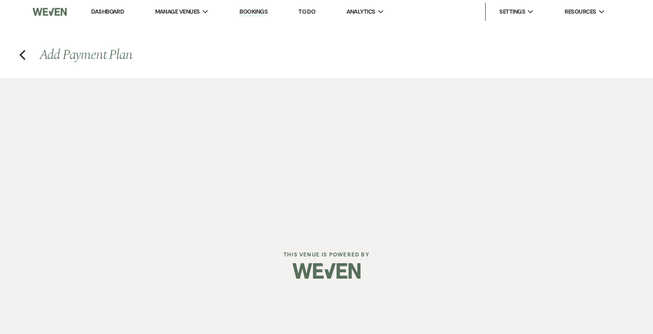
select select "weeks"
select select "2"
select select "flat"
select select "true"
select select "both"
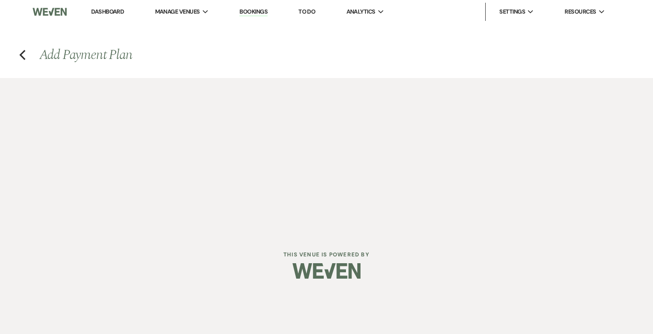
select select "weeks"
select select "2"
select select "flat"
select select "true"
select select "both"
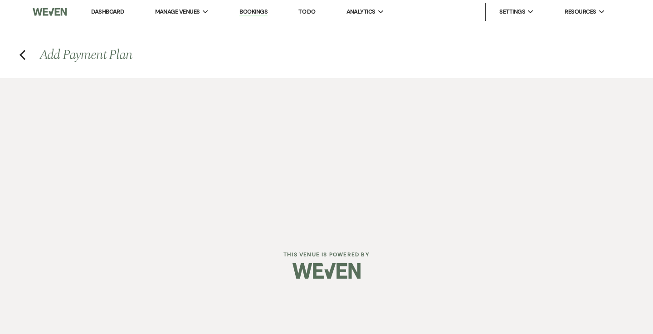
select select "weeks"
select select "2"
select select "flat"
select select "true"
select select "client"
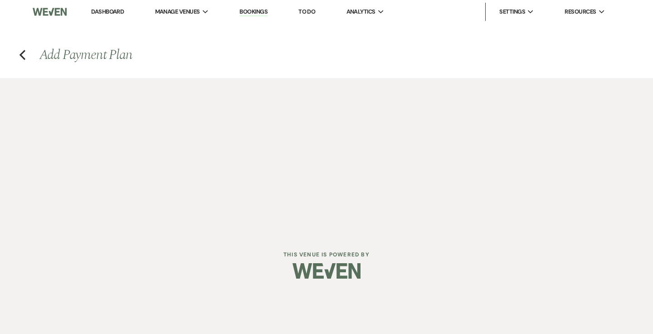
select select "weeks"
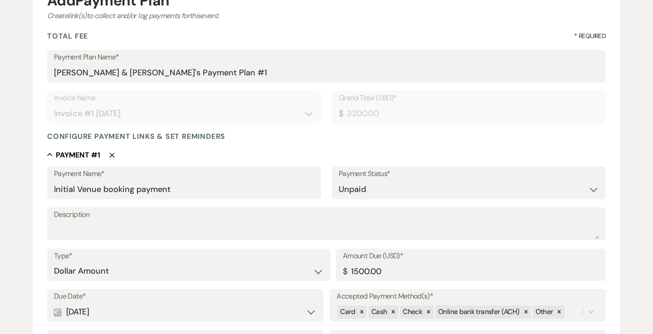
scroll to position [181, 0]
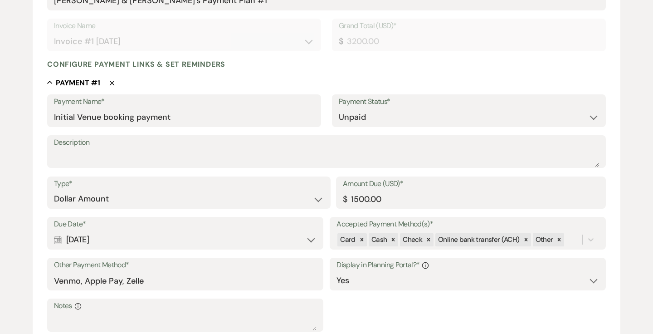
click at [208, 245] on div "Calendar [DATE] Expand" at bounding box center [185, 240] width 263 height 18
select select "day"
select select "afterBookedDate"
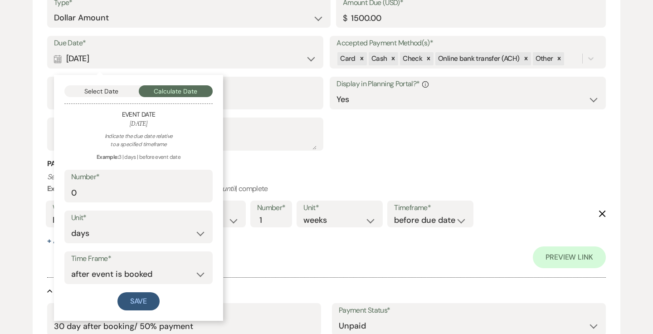
scroll to position [365, 0]
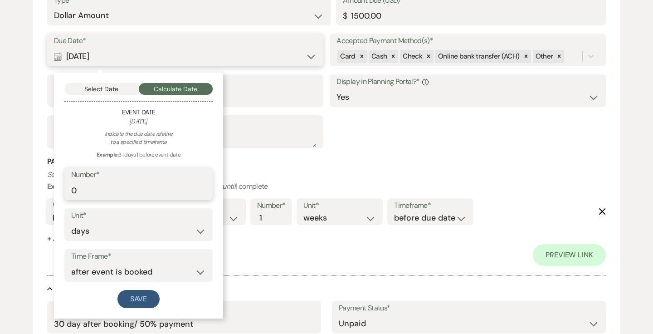
click at [117, 190] on input "0" at bounding box center [138, 190] width 135 height 18
type input "1"
click at [123, 268] on select "before event date after event date after event is booked after [DATE] date" at bounding box center [138, 272] width 135 height 18
select select "beforeEventDate"
click at [131, 308] on div "Select Date Calculate Date Event Date [DATE] Indicate the due date relative to …" at bounding box center [138, 196] width 169 height 246
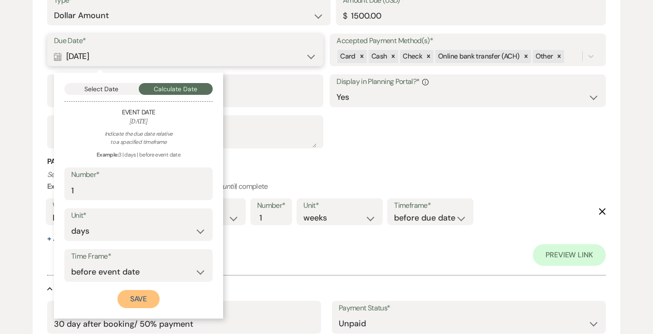
click at [130, 300] on button "Save" at bounding box center [138, 299] width 43 height 18
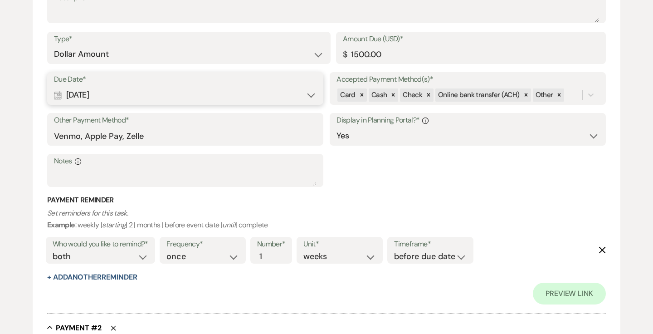
scroll to position [290, 0]
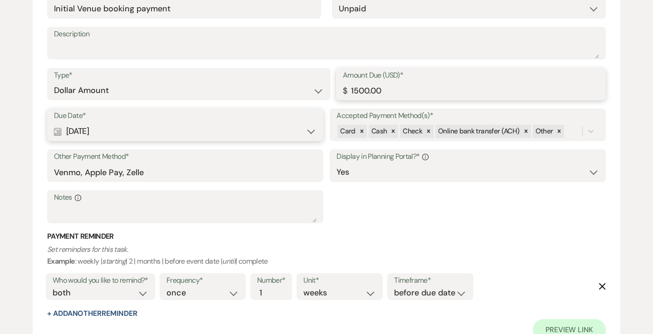
click at [365, 92] on input "1500.00" at bounding box center [471, 91] width 256 height 18
type input "2700.00"
click at [441, 214] on div "Due Date* Calendar [DATE] Expand Accepted Payment Method(s)* Card Cash Check On…" at bounding box center [326, 169] width 559 height 123
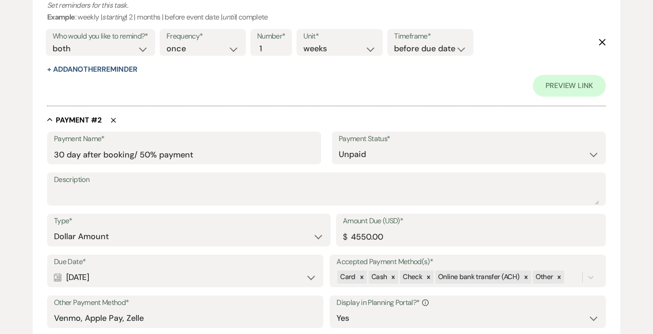
scroll to position [535, 0]
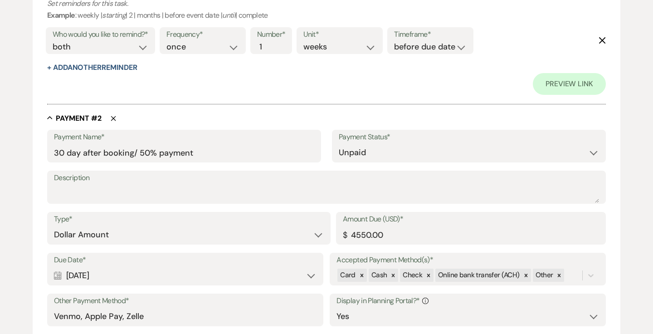
click at [114, 120] on use "button" at bounding box center [113, 118] width 5 height 5
type input "60 day prior to wedding/ final payment"
type input "Refundable cash damage deposit"
type input "500.00"
select select "client"
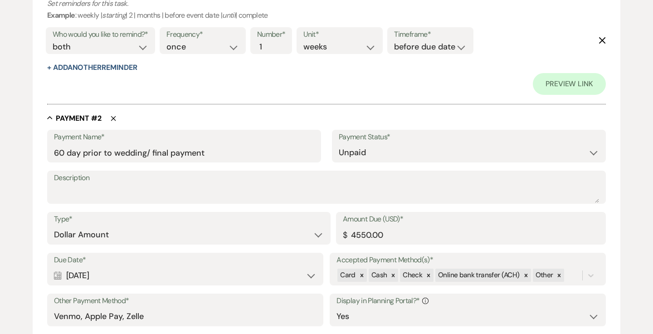
click at [114, 120] on use "button" at bounding box center [113, 118] width 5 height 5
type input "Refundable cash damage deposit"
type input "500.00"
select select "client"
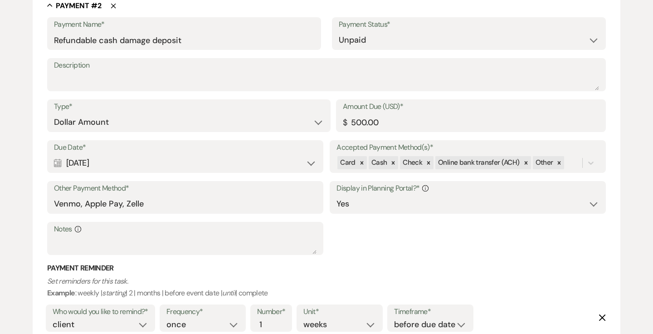
scroll to position [806, 0]
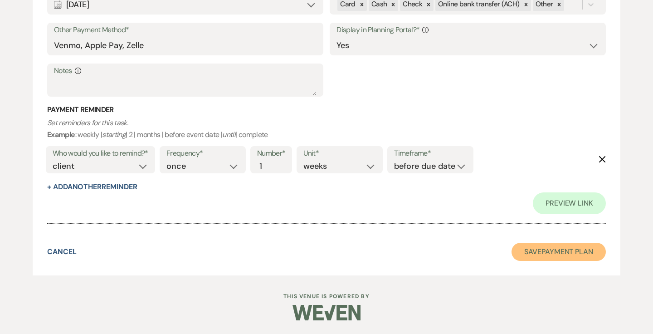
click at [549, 257] on button "Save Payment Plan" at bounding box center [558, 252] width 94 height 18
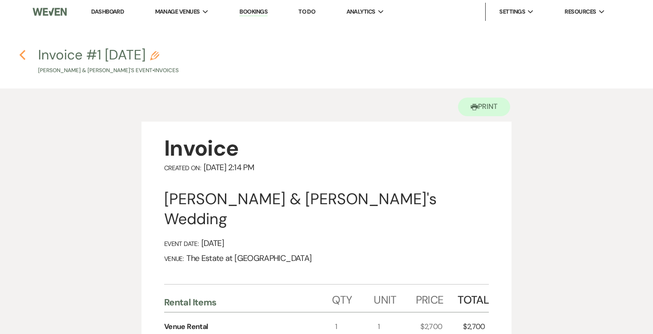
click at [21, 55] on use "button" at bounding box center [22, 55] width 6 height 10
select select "1"
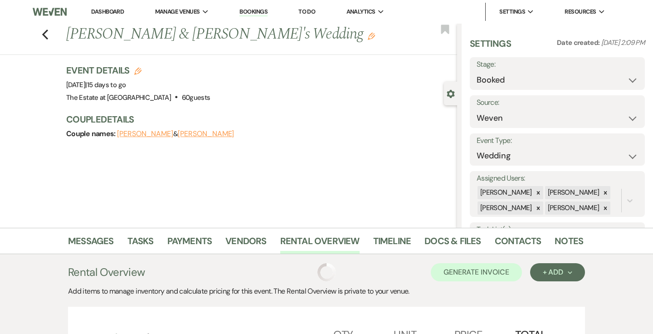
scroll to position [129, 0]
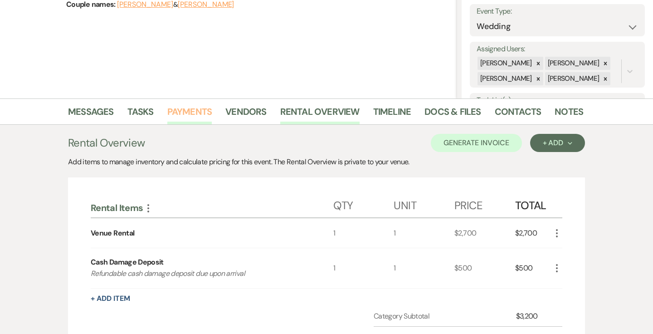
click at [189, 117] on link "Payments" at bounding box center [189, 114] width 45 height 20
